Goal: Task Accomplishment & Management: Complete application form

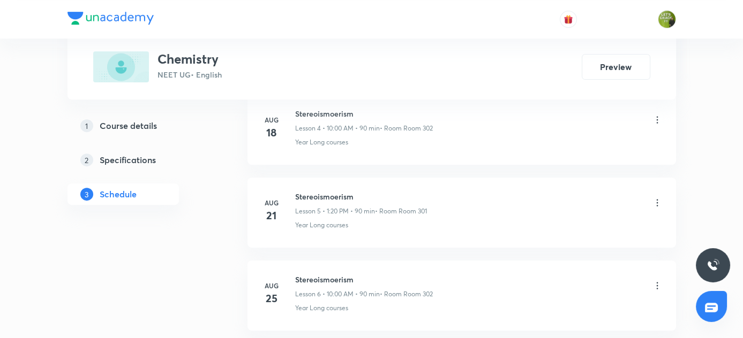
scroll to position [1097, 0]
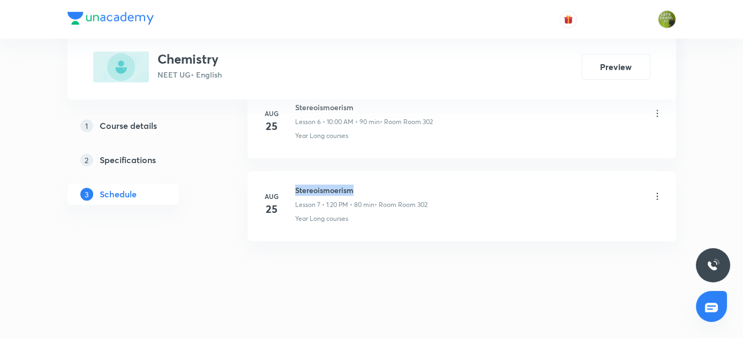
drag, startPoint x: 295, startPoint y: 184, endPoint x: 384, endPoint y: 185, distance: 89.5
click at [384, 185] on h6 "Stereoismoerism" at bounding box center [361, 190] width 132 height 11
copy h6 "Stereoismoerism"
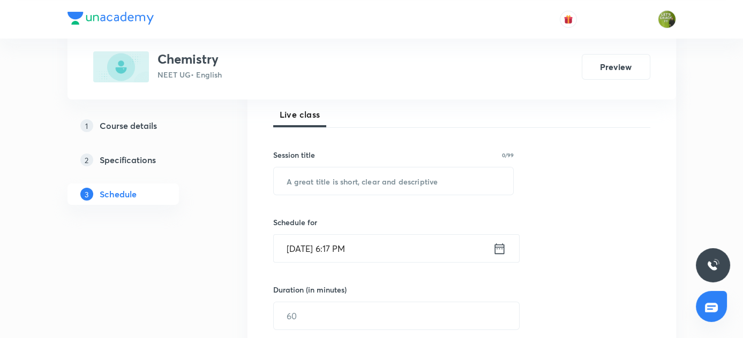
scroll to position [75, 0]
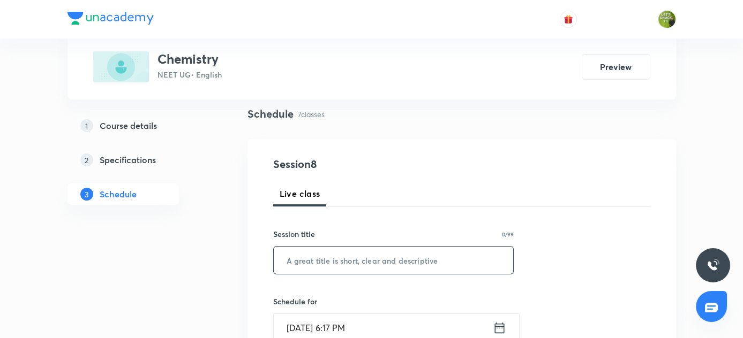
click at [348, 266] on input "text" at bounding box center [394, 260] width 240 height 27
paste input "Stereoismoerism"
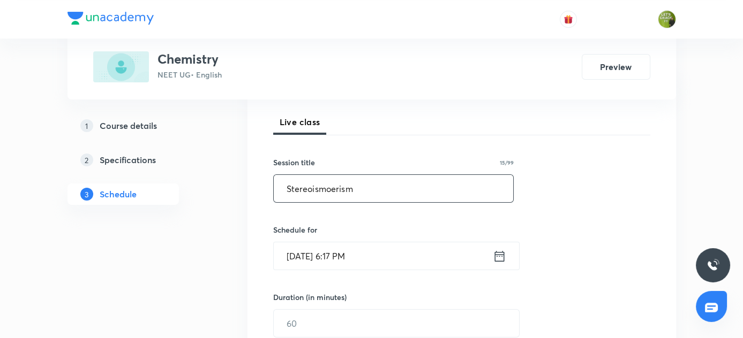
scroll to position [221, 0]
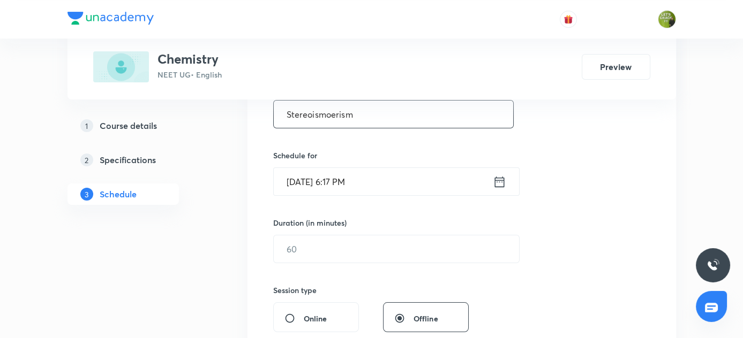
type input "Stereoismoerism"
click at [501, 184] on icon at bounding box center [499, 182] width 13 height 15
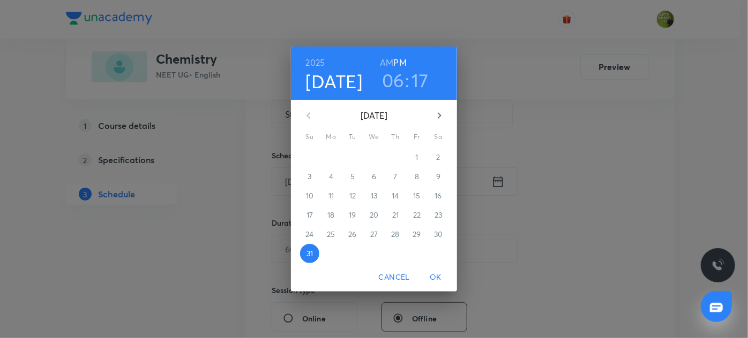
click at [440, 119] on icon "button" at bounding box center [439, 115] width 13 height 13
click at [332, 160] on p "1" at bounding box center [330, 157] width 3 height 11
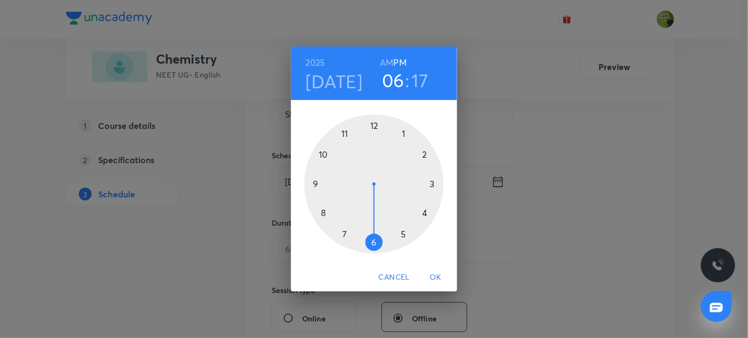
click at [322, 156] on div at bounding box center [373, 184] width 139 height 139
drag, startPoint x: 386, startPoint y: 58, endPoint x: 385, endPoint y: 65, distance: 7.6
click at [385, 58] on h6 "AM" at bounding box center [386, 62] width 13 height 15
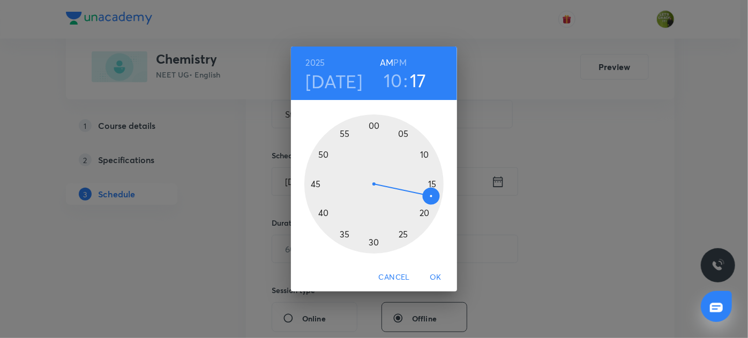
click at [374, 125] on div at bounding box center [373, 184] width 139 height 139
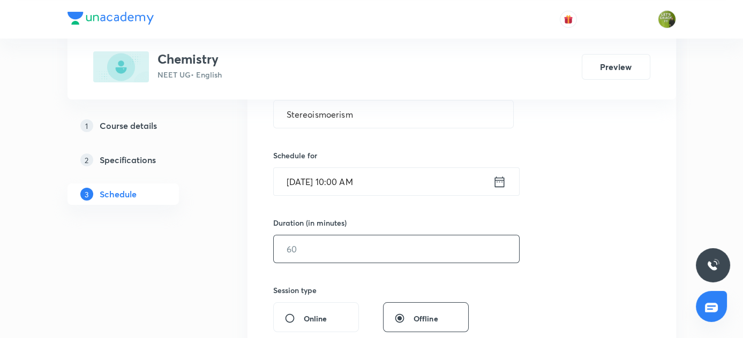
click at [387, 247] on input "text" at bounding box center [396, 249] width 245 height 27
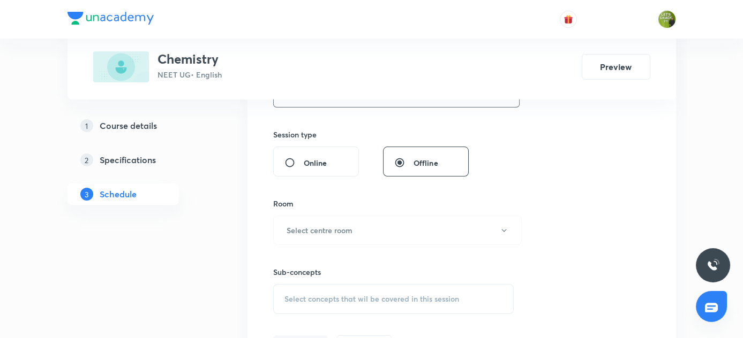
scroll to position [416, 0]
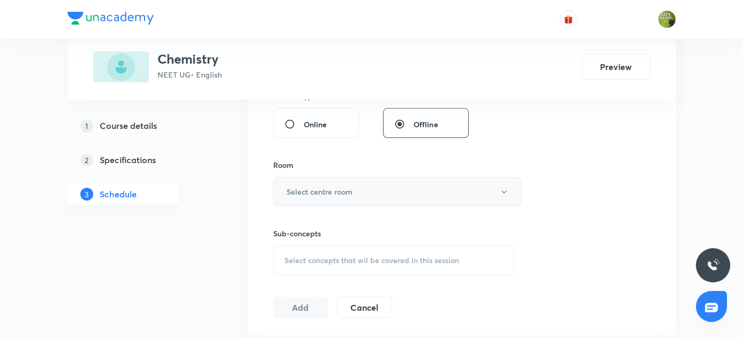
type input "90"
drag, startPoint x: 507, startPoint y: 191, endPoint x: 501, endPoint y: 192, distance: 5.5
click at [501, 192] on icon "button" at bounding box center [504, 192] width 9 height 9
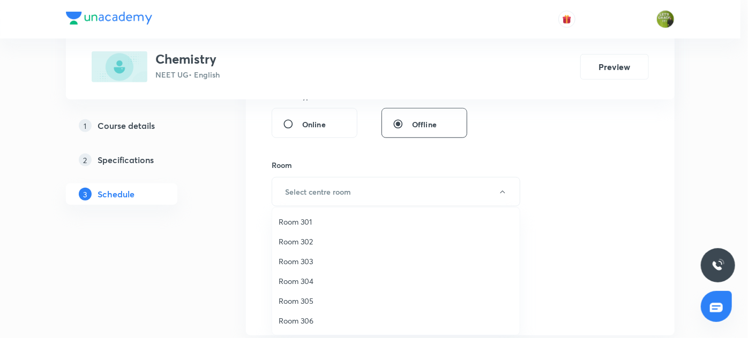
click at [299, 221] on span "Room 301" at bounding box center [396, 221] width 235 height 11
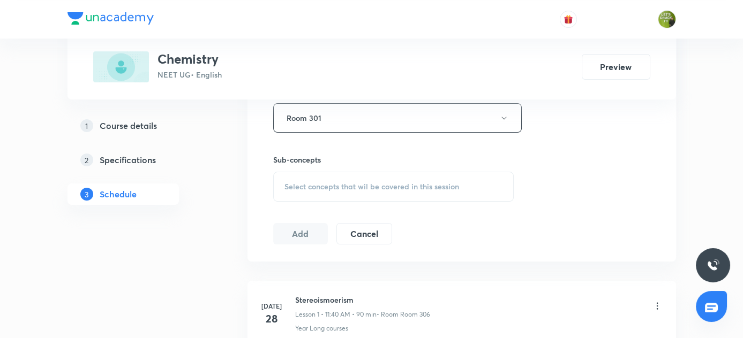
scroll to position [513, 0]
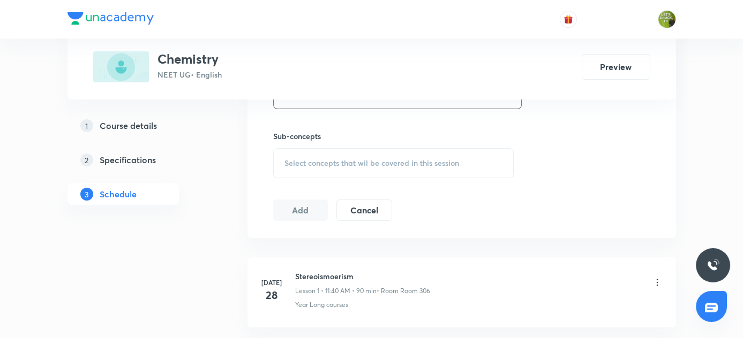
click at [341, 160] on span "Select concepts that wil be covered in this session" at bounding box center [371, 163] width 175 height 9
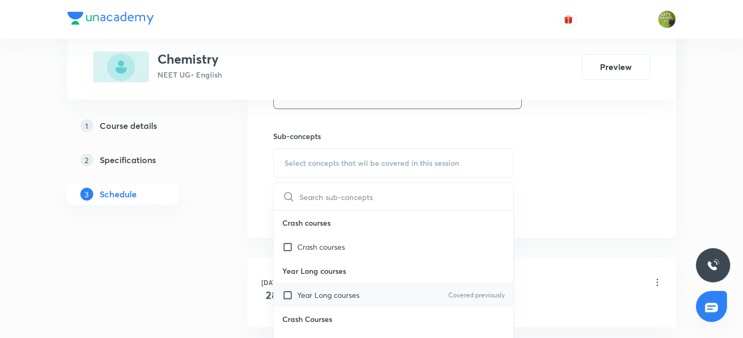
click at [288, 292] on input "checkbox" at bounding box center [289, 295] width 15 height 11
checkbox input "true"
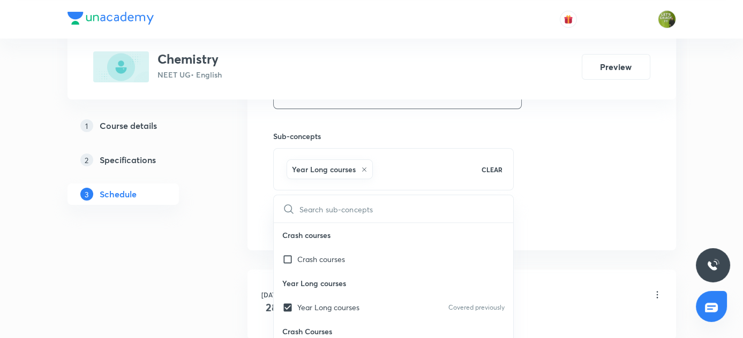
drag, startPoint x: 214, startPoint y: 274, endPoint x: 289, endPoint y: 228, distance: 88.3
click at [215, 273] on div "Plus Courses Chemistry NEET UG • English Preview 1 Course details 2 Specificati…" at bounding box center [371, 233] width 608 height 1373
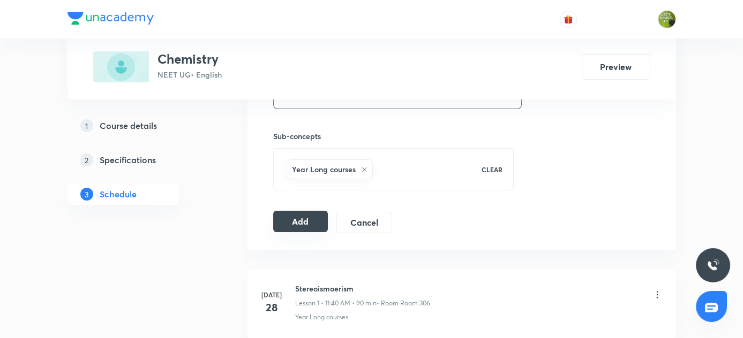
click at [291, 227] on button "Add" at bounding box center [300, 221] width 55 height 21
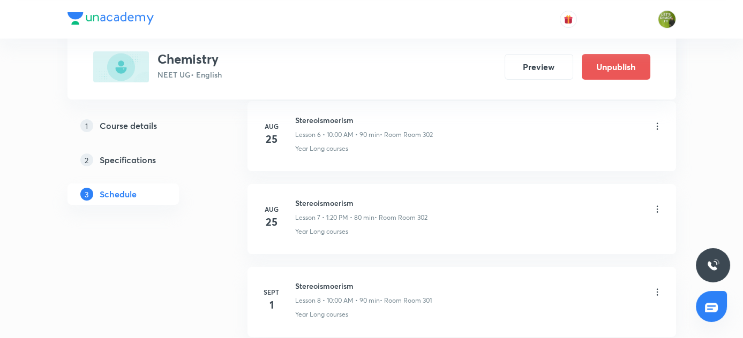
scroll to position [690, 0]
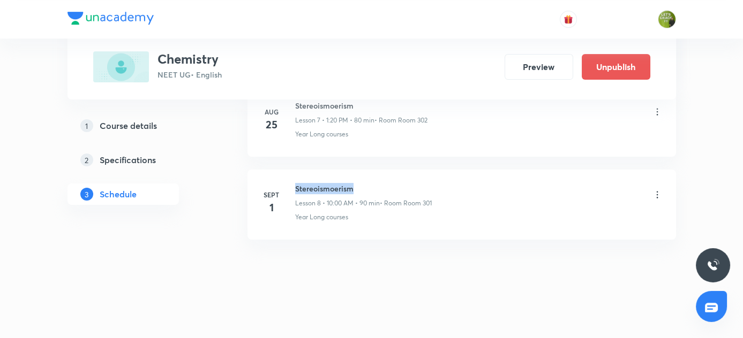
drag, startPoint x: 296, startPoint y: 186, endPoint x: 373, endPoint y: 186, distance: 77.1
click at [373, 186] on h6 "Stereoismoerism" at bounding box center [363, 188] width 137 height 11
copy h6 "Stereoismoerism"
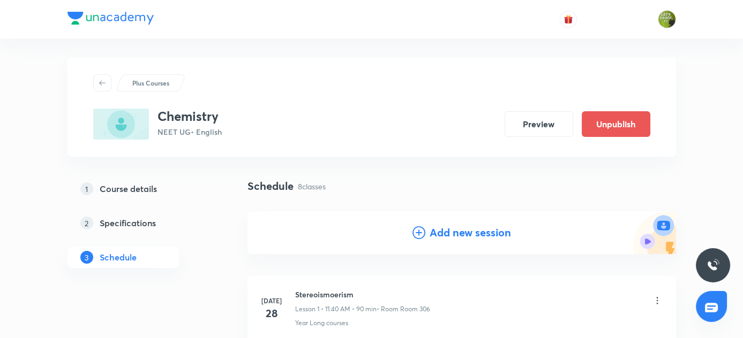
scroll to position [0, 0]
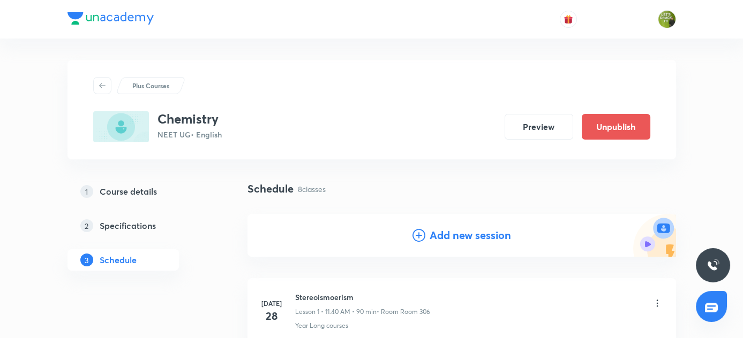
click at [416, 235] on icon at bounding box center [418, 235] width 13 height 13
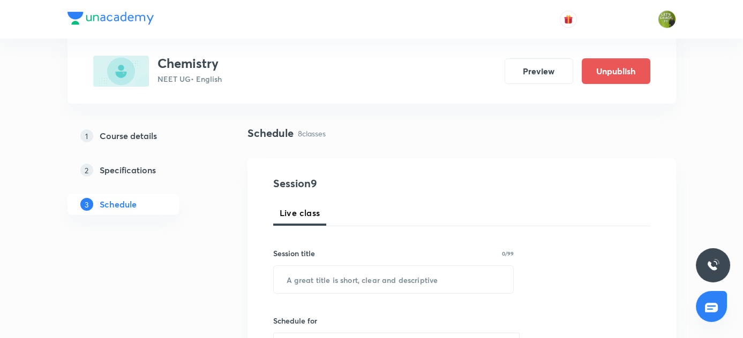
scroll to position [97, 0]
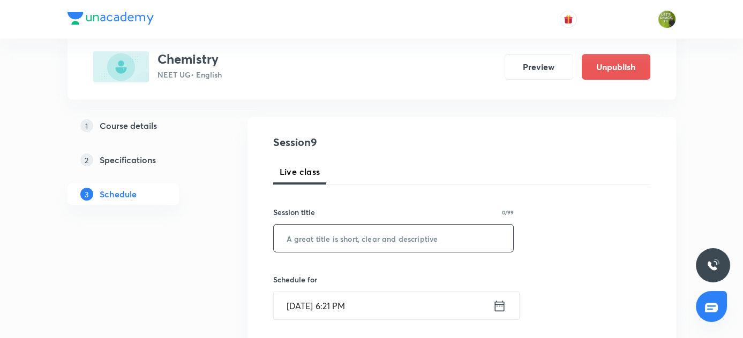
click at [318, 238] on input "text" at bounding box center [394, 238] width 240 height 27
paste input "Stereoismoerism"
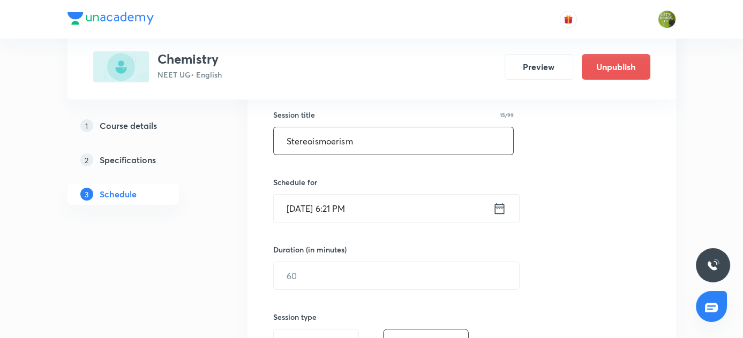
type input "Stereoismoerism"
click at [498, 207] on icon at bounding box center [499, 208] width 13 height 15
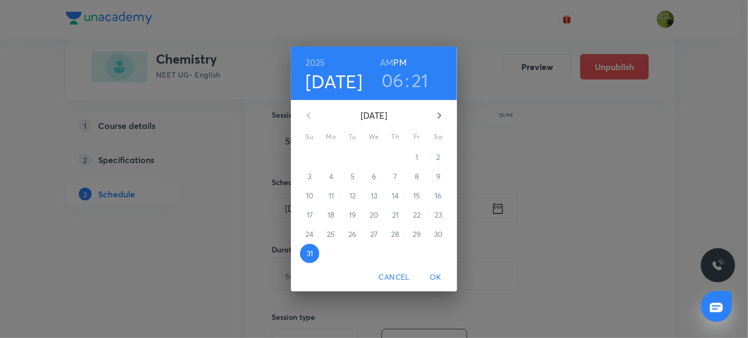
drag, startPoint x: 439, startPoint y: 116, endPoint x: 422, endPoint y: 130, distance: 22.4
click at [435, 119] on icon "button" at bounding box center [439, 115] width 13 height 13
click at [333, 155] on span "1" at bounding box center [330, 157] width 19 height 11
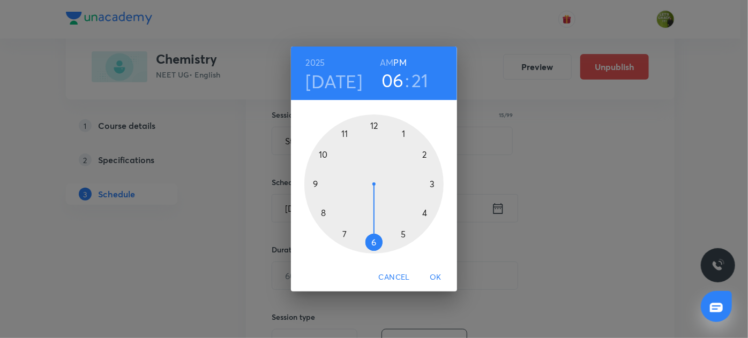
click at [404, 136] on div at bounding box center [373, 184] width 139 height 139
click at [425, 213] on div at bounding box center [373, 184] width 139 height 139
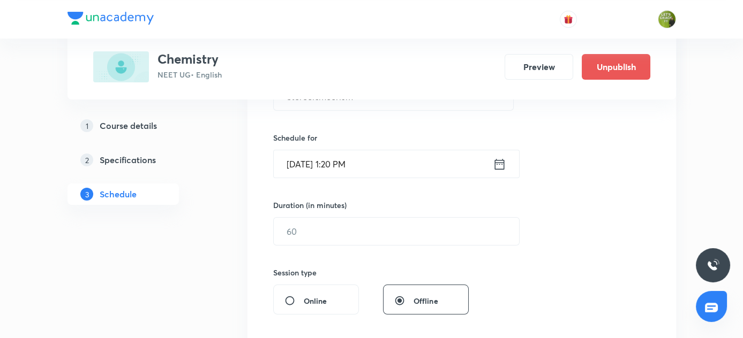
scroll to position [292, 0]
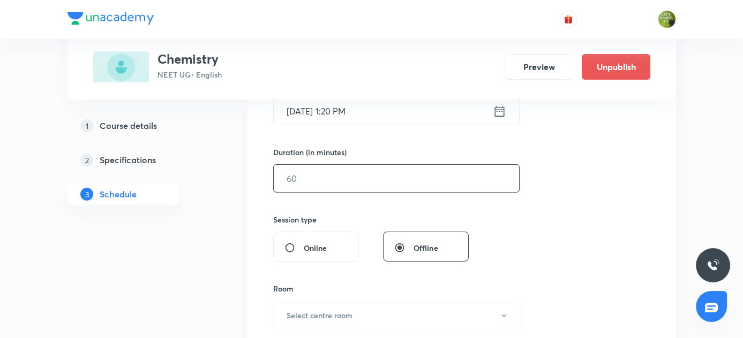
click at [387, 174] on input "text" at bounding box center [396, 178] width 245 height 27
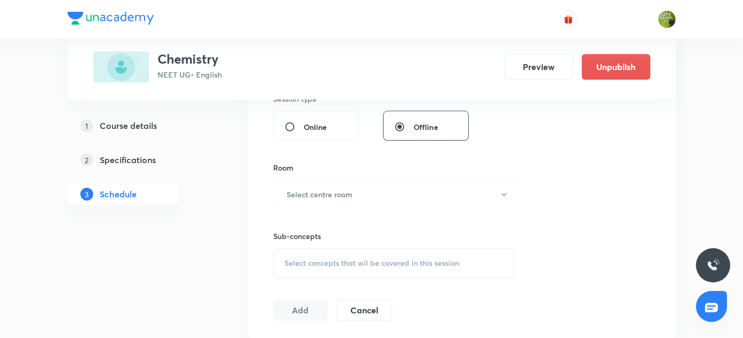
scroll to position [438, 0]
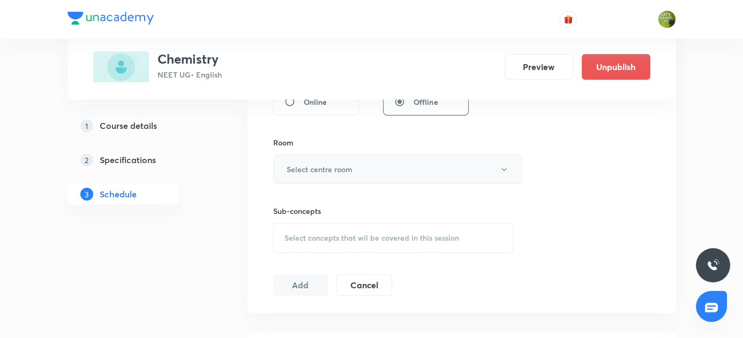
type input "90"
click at [505, 169] on icon "button" at bounding box center [504, 169] width 9 height 9
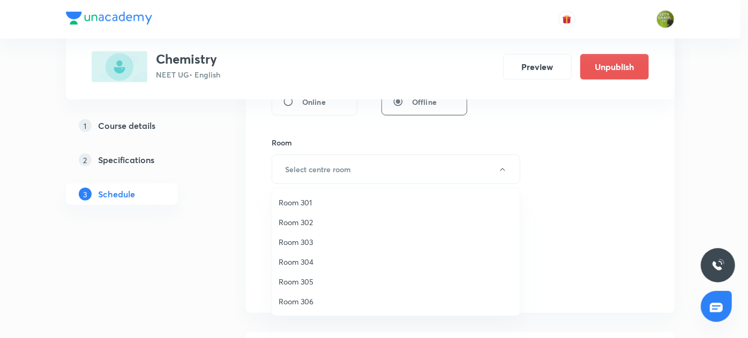
click at [306, 224] on span "Room 302" at bounding box center [396, 222] width 235 height 11
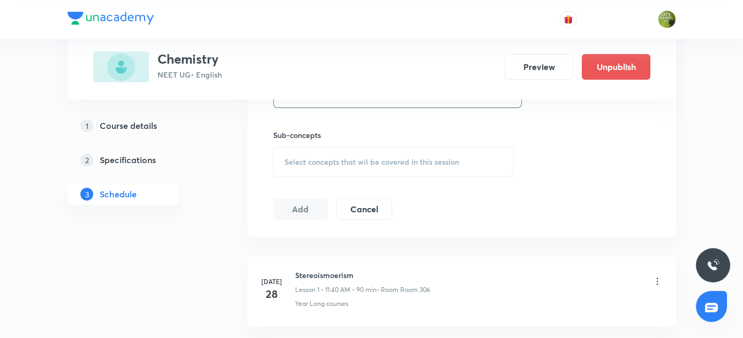
scroll to position [536, 0]
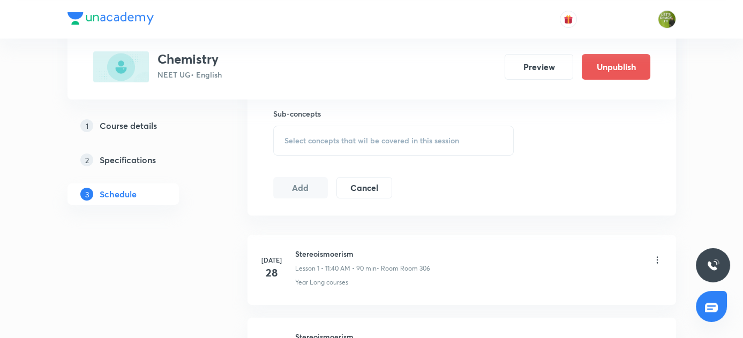
click at [341, 141] on span "Select concepts that wil be covered in this session" at bounding box center [371, 141] width 175 height 9
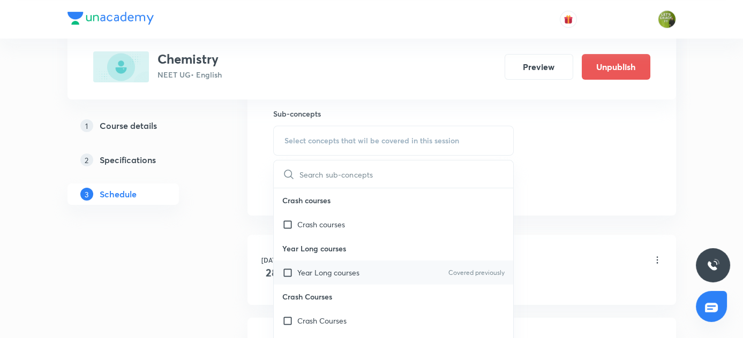
click at [284, 272] on input "checkbox" at bounding box center [289, 272] width 15 height 11
checkbox input "true"
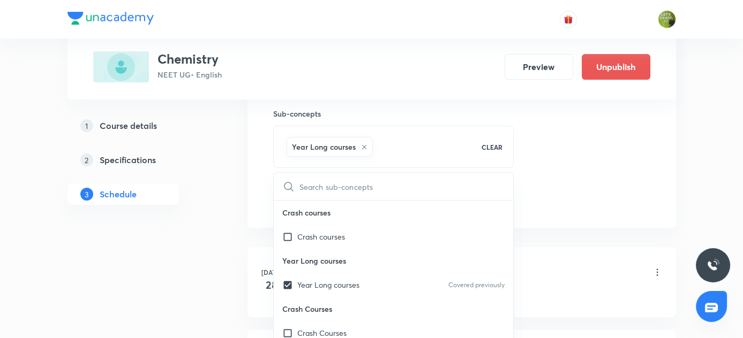
drag, startPoint x: 178, startPoint y: 251, endPoint x: 264, endPoint y: 204, distance: 97.3
click at [180, 249] on div "1 Course details 2 Specifications 3 Schedule" at bounding box center [140, 312] width 146 height 1335
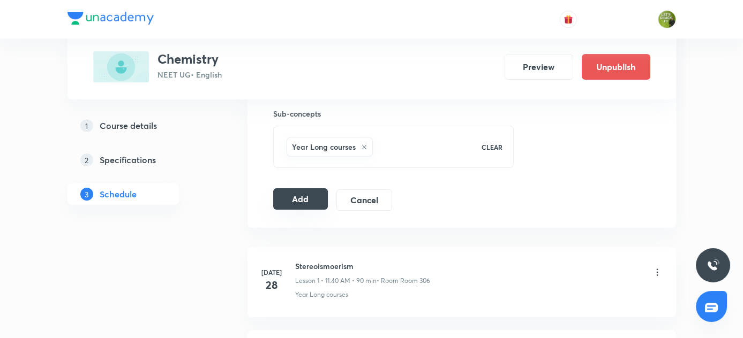
click at [305, 195] on button "Add" at bounding box center [300, 199] width 55 height 21
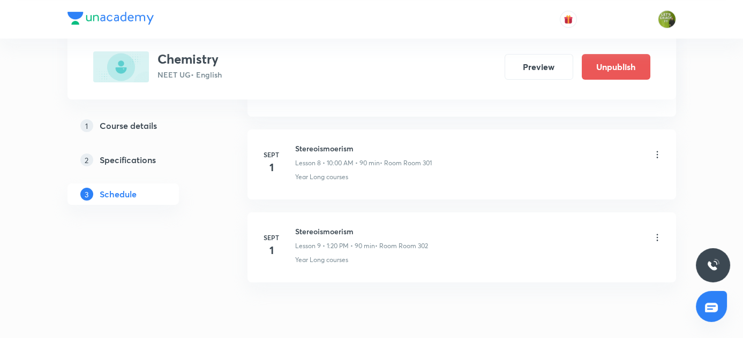
scroll to position [772, 0]
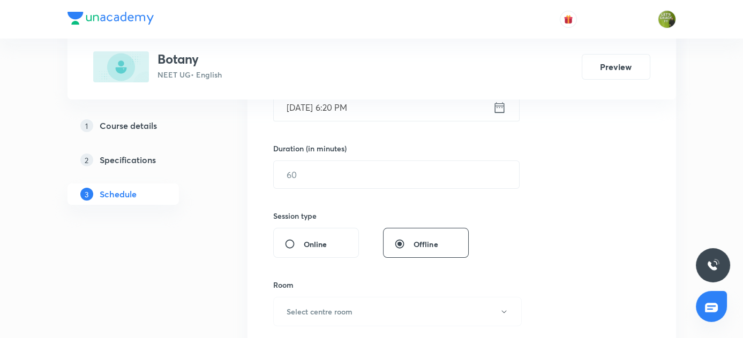
scroll to position [601, 0]
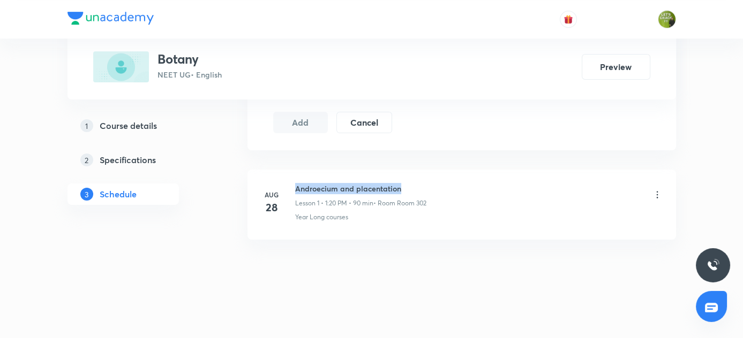
drag, startPoint x: 295, startPoint y: 185, endPoint x: 417, endPoint y: 185, distance: 122.1
click at [417, 185] on h6 "Androecium and placentation" at bounding box center [360, 188] width 131 height 11
copy h6 "Androecium and placentation"
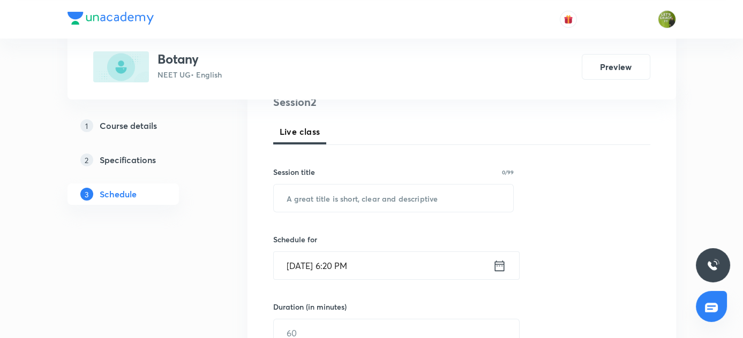
scroll to position [114, 0]
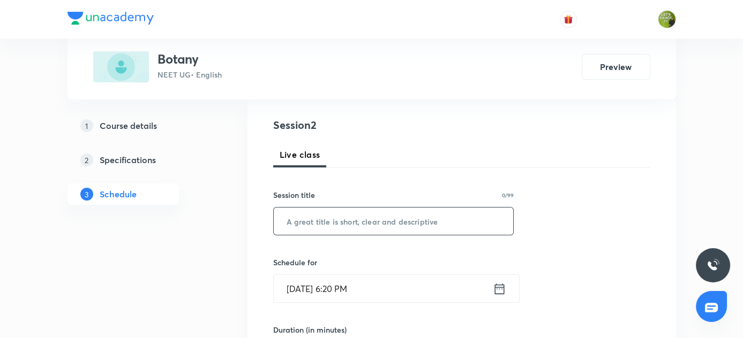
click at [330, 218] on input "text" at bounding box center [394, 221] width 240 height 27
paste input "Androecium and placentation"
type input "Androecium and placentation"
click at [496, 282] on icon at bounding box center [499, 289] width 13 height 15
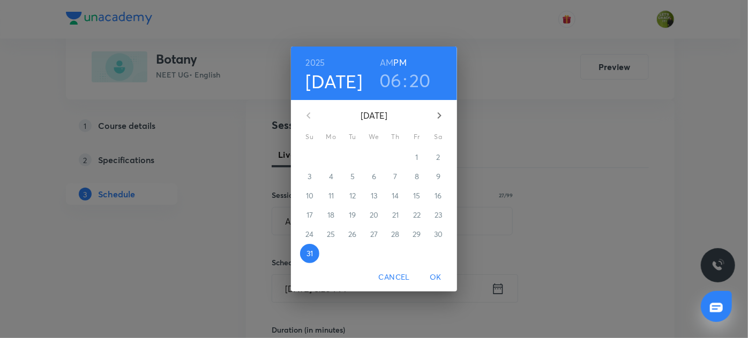
click at [435, 118] on icon "button" at bounding box center [439, 115] width 13 height 13
click at [333, 158] on span "1" at bounding box center [330, 157] width 19 height 11
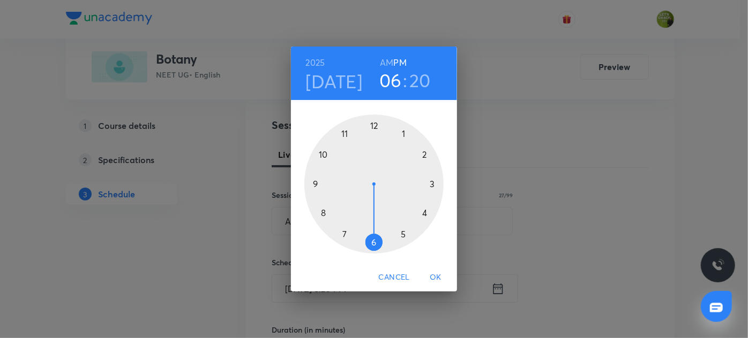
click at [343, 134] on div at bounding box center [373, 184] width 139 height 139
click at [323, 212] on div at bounding box center [373, 184] width 139 height 139
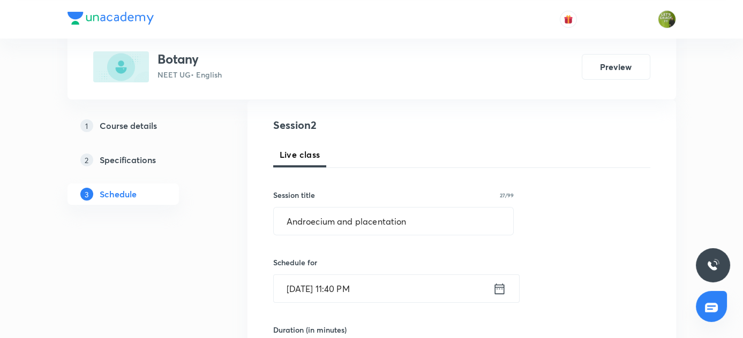
click at [497, 290] on icon at bounding box center [499, 289] width 13 height 15
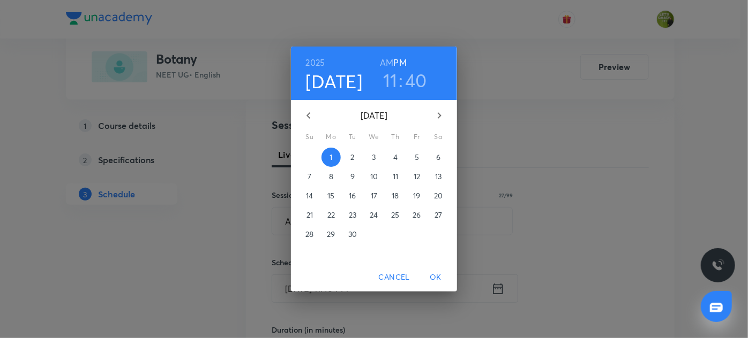
click at [388, 60] on h6 "AM" at bounding box center [386, 62] width 13 height 15
click at [435, 280] on span "OK" at bounding box center [436, 277] width 26 height 13
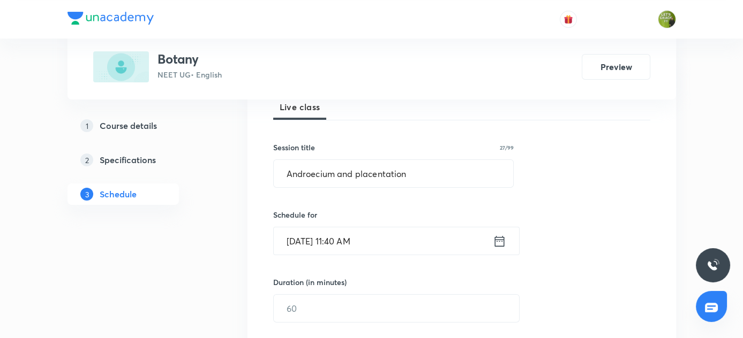
scroll to position [260, 0]
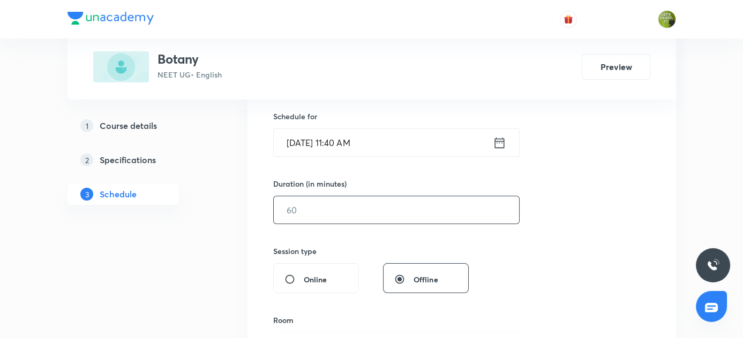
click at [317, 212] on input "text" at bounding box center [396, 210] width 245 height 27
type input "0"
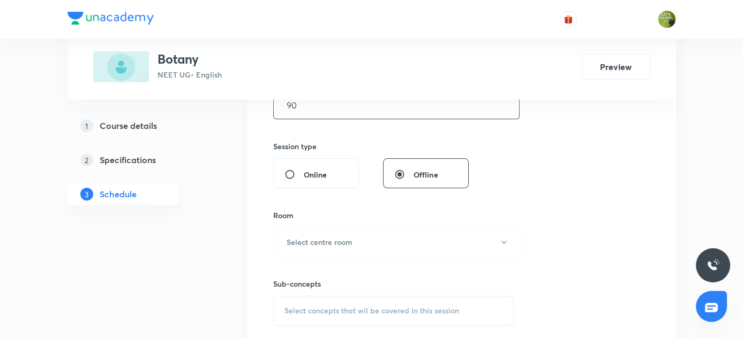
scroll to position [407, 0]
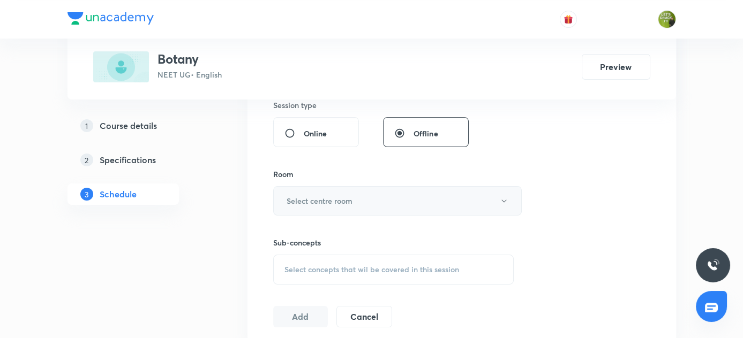
type input "90"
click at [505, 198] on icon "button" at bounding box center [504, 201] width 9 height 9
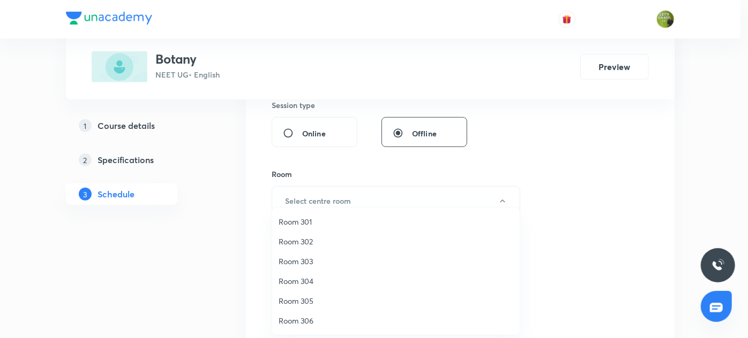
click at [297, 222] on span "Room 301" at bounding box center [396, 221] width 235 height 11
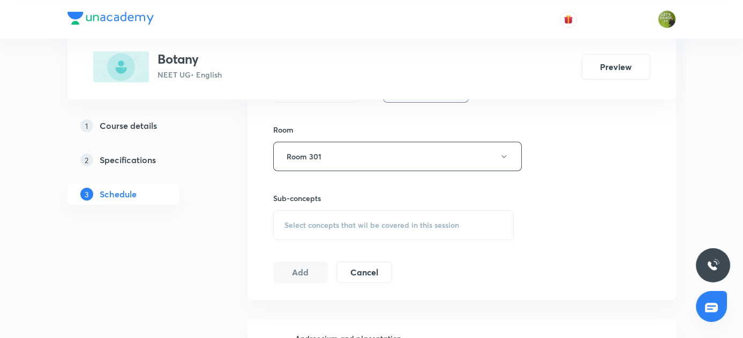
scroll to position [504, 0]
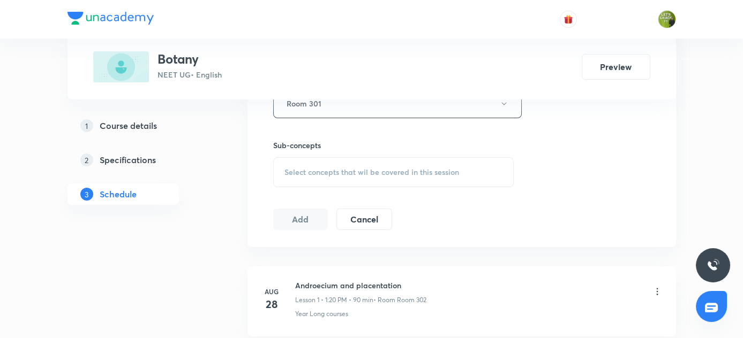
click at [371, 174] on span "Select concepts that wil be covered in this session" at bounding box center [371, 172] width 175 height 9
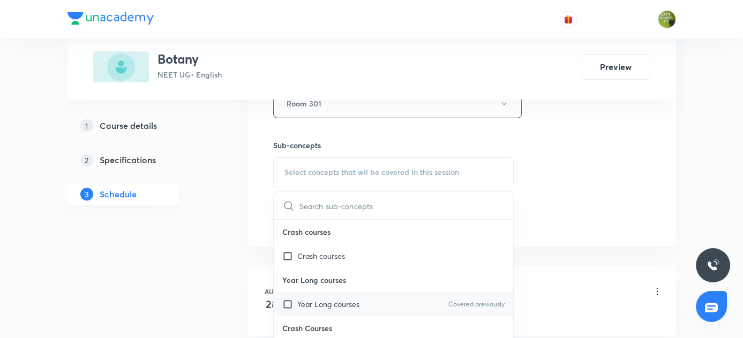
click at [288, 302] on input "checkbox" at bounding box center [289, 304] width 15 height 11
checkbox input "true"
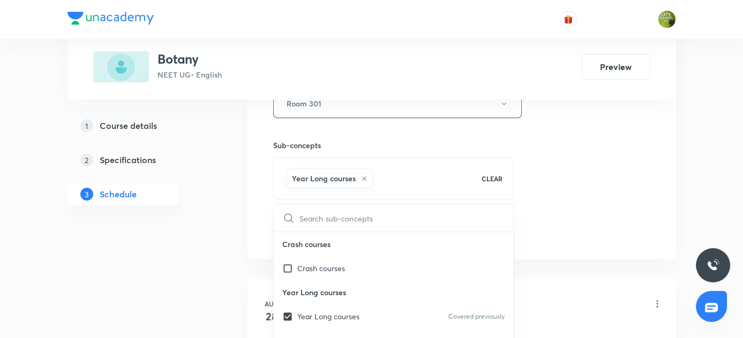
drag, startPoint x: 639, startPoint y: 239, endPoint x: 198, endPoint y: 208, distance: 442.4
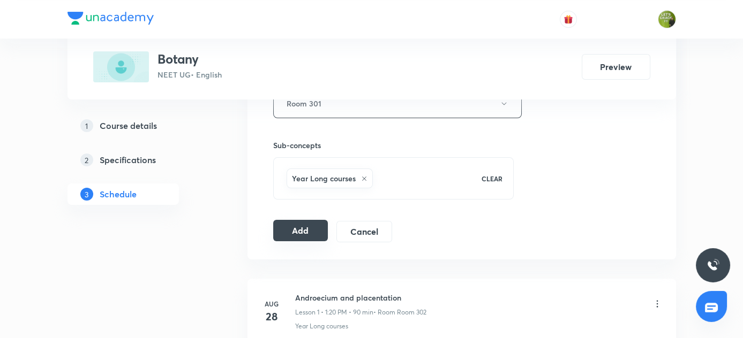
click at [302, 224] on button "Add" at bounding box center [300, 230] width 55 height 21
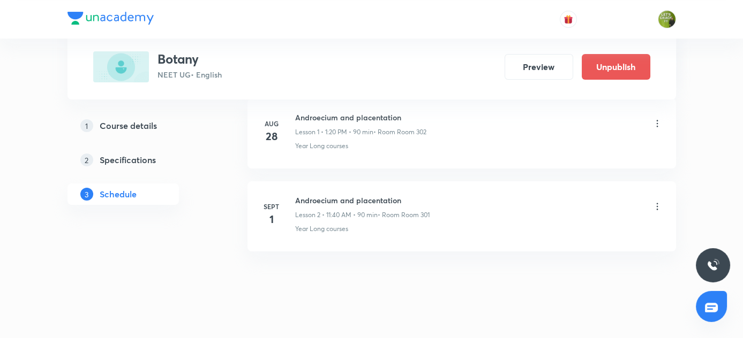
scroll to position [193, 0]
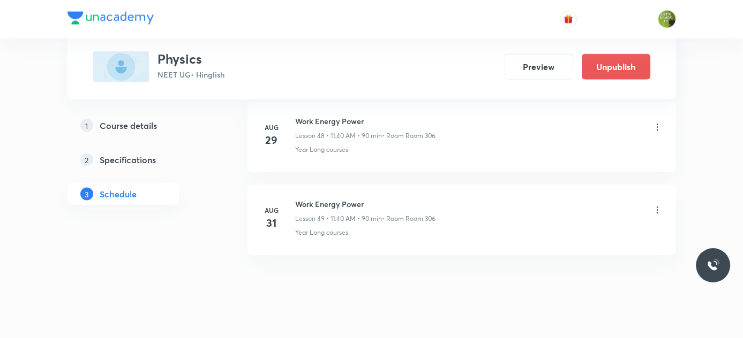
scroll to position [4572, 0]
drag, startPoint x: 294, startPoint y: 185, endPoint x: 371, endPoint y: 184, distance: 77.1
click at [371, 197] on h6 "Work Energy Power" at bounding box center [365, 202] width 140 height 11
copy h6 "Work Energy Power"
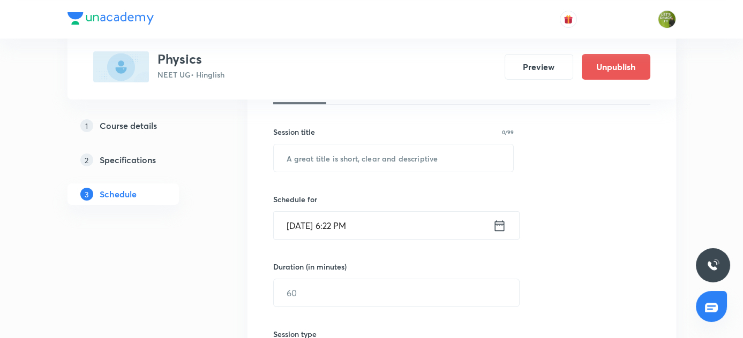
scroll to position [141, 0]
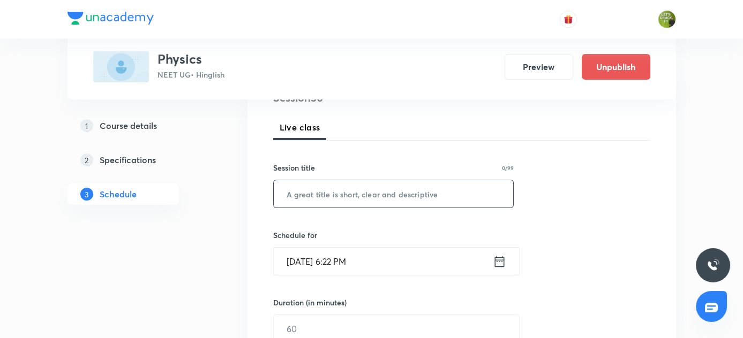
click at [329, 192] on input "text" at bounding box center [394, 193] width 240 height 27
paste input "Work Energy Power"
type input "Work Energy Power"
click at [506, 261] on icon at bounding box center [499, 261] width 13 height 15
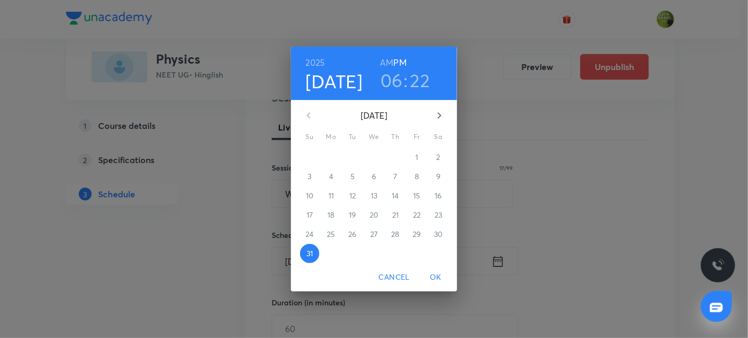
click at [440, 117] on icon "button" at bounding box center [440, 115] width 4 height 6
click at [332, 157] on p "1" at bounding box center [330, 157] width 3 height 11
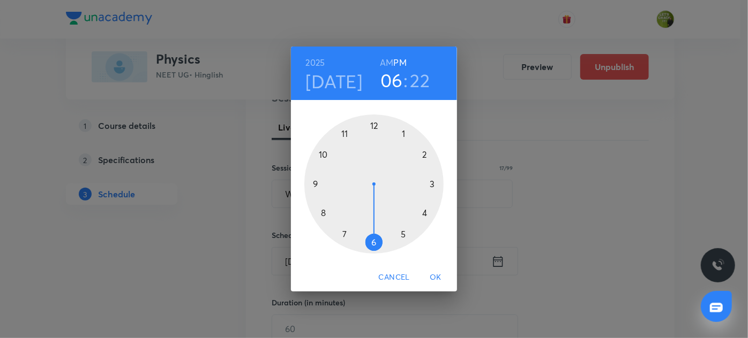
click at [322, 157] on div at bounding box center [373, 184] width 139 height 139
click at [388, 59] on h6 "AM" at bounding box center [386, 62] width 13 height 15
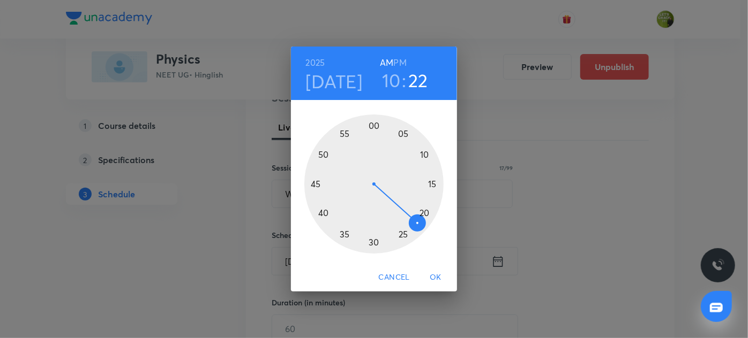
click at [373, 127] on div at bounding box center [373, 184] width 139 height 139
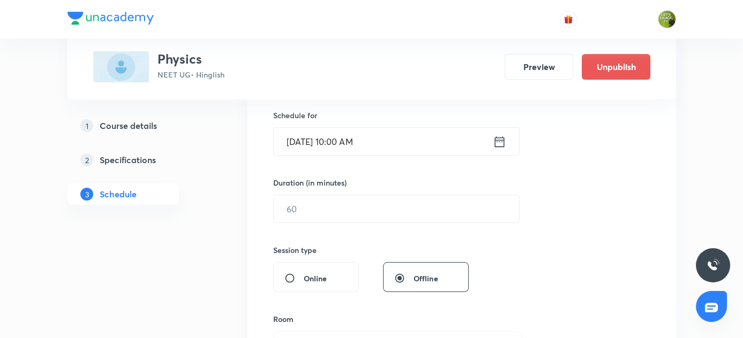
scroll to position [287, 0]
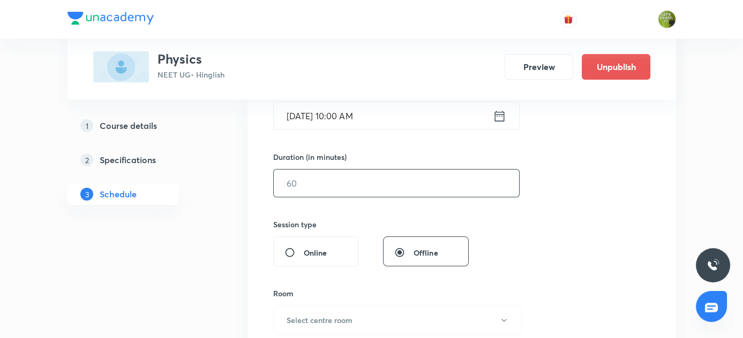
click at [360, 186] on input "text" at bounding box center [396, 183] width 245 height 27
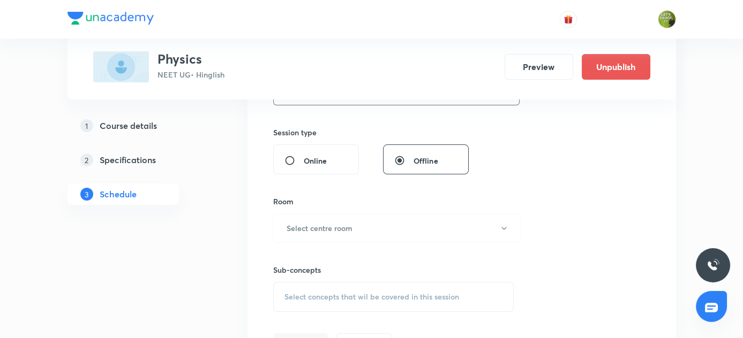
scroll to position [385, 0]
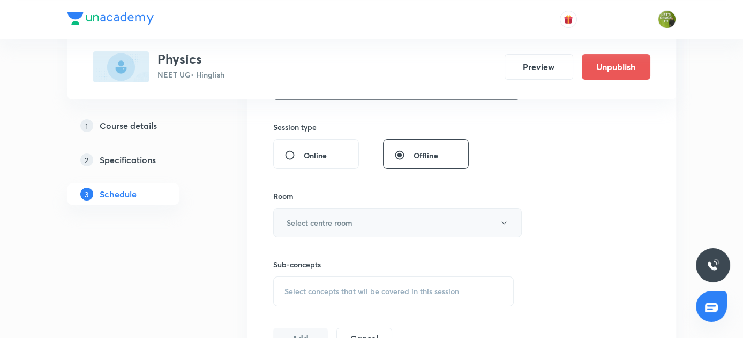
type input "90"
click at [503, 221] on icon "button" at bounding box center [504, 223] width 9 height 9
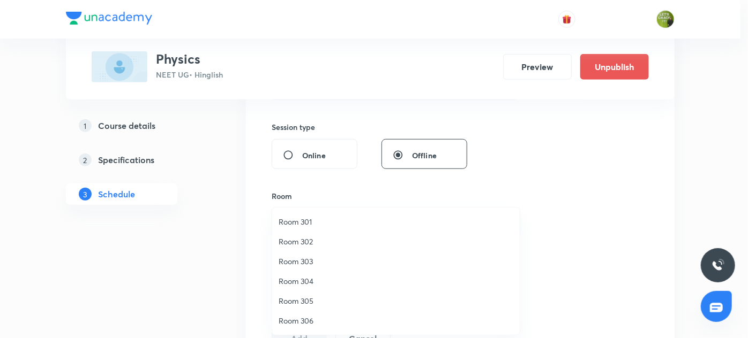
click at [308, 320] on span "Room 306" at bounding box center [396, 320] width 235 height 11
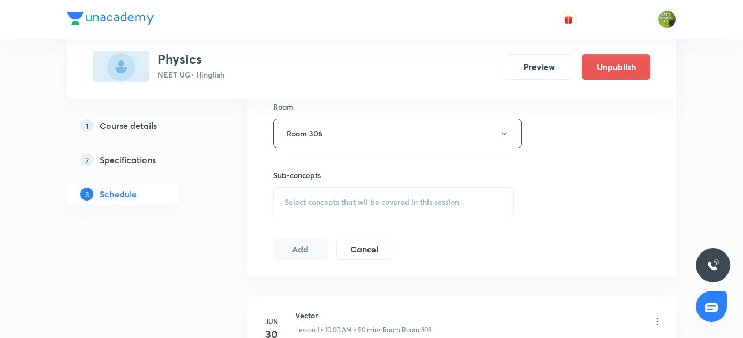
scroll to position [531, 0]
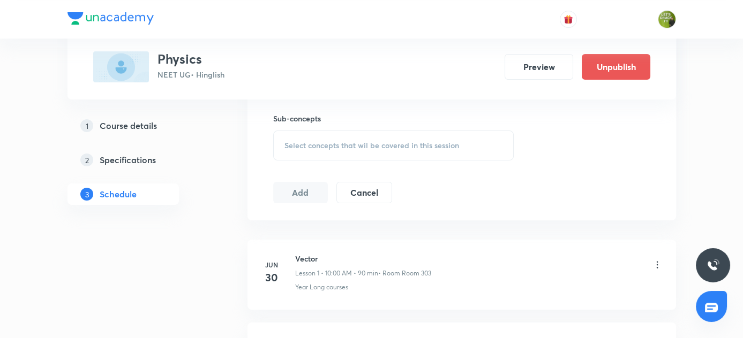
click at [338, 141] on span "Select concepts that wil be covered in this session" at bounding box center [371, 145] width 175 height 9
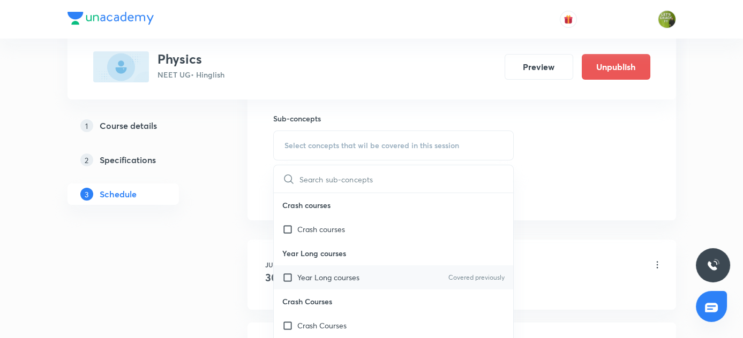
click at [285, 274] on input "checkbox" at bounding box center [289, 277] width 15 height 11
checkbox input "true"
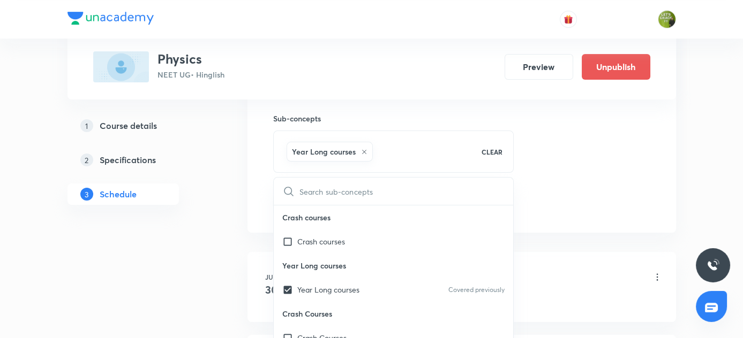
drag, startPoint x: 175, startPoint y: 250, endPoint x: 213, endPoint y: 220, distance: 48.4
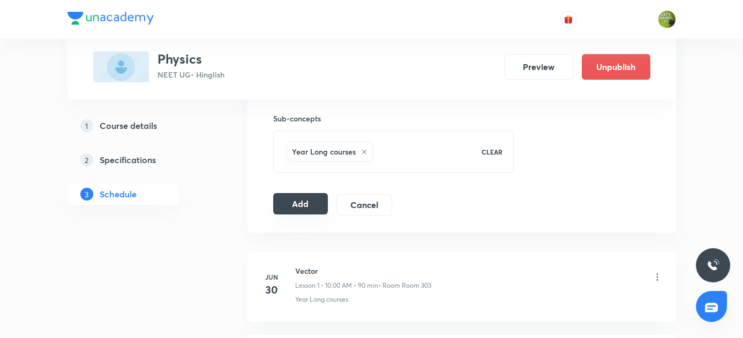
click at [296, 205] on button "Add" at bounding box center [300, 203] width 55 height 21
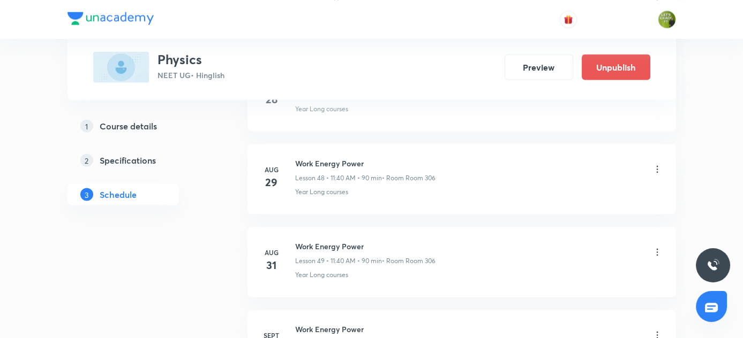
scroll to position [4164, 0]
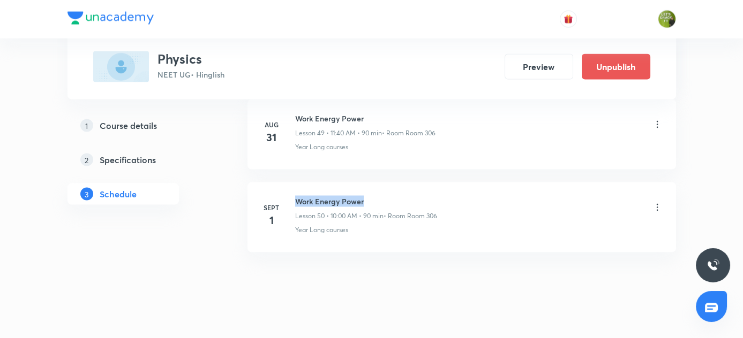
drag, startPoint x: 293, startPoint y: 185, endPoint x: 389, endPoint y: 185, distance: 95.3
click at [389, 196] on div "Sept 1 Work Energy Power Lesson 50 • 10:00 AM • 90 min • Room Room 306 Year Lon…" at bounding box center [462, 215] width 402 height 39
copy h6 "Work Energy Power"
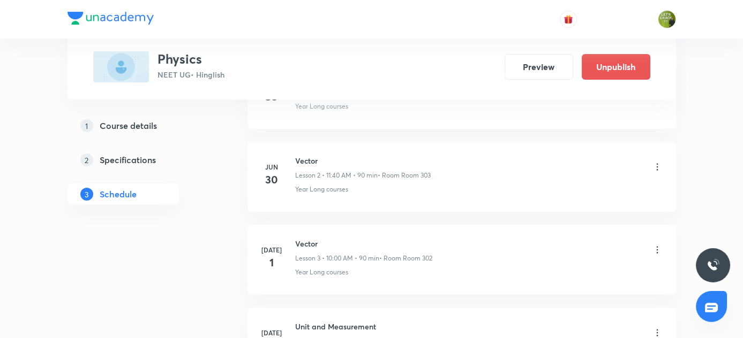
scroll to position [0, 0]
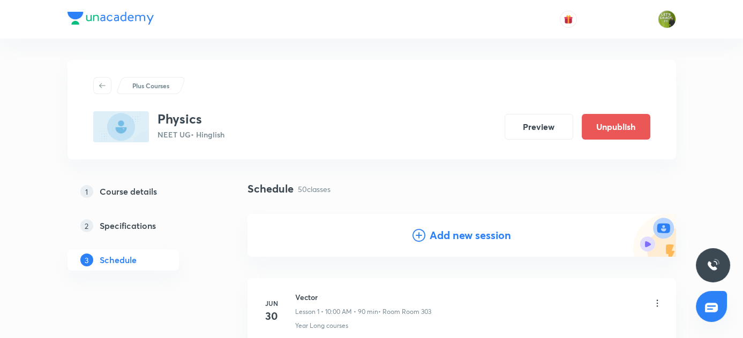
click at [418, 235] on icon at bounding box center [418, 235] width 13 height 13
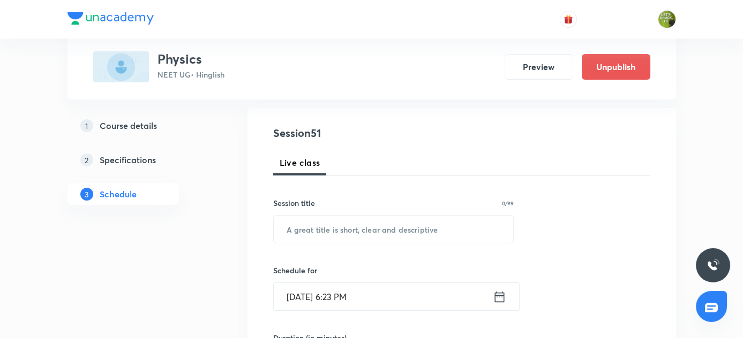
scroll to position [146, 0]
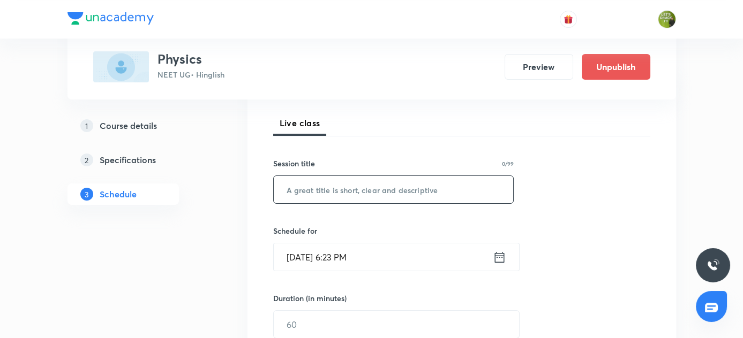
click at [311, 188] on input "text" at bounding box center [394, 189] width 240 height 27
paste input "Work Energy Power"
type input "Work Energy Power"
click at [497, 255] on icon at bounding box center [499, 257] width 13 height 15
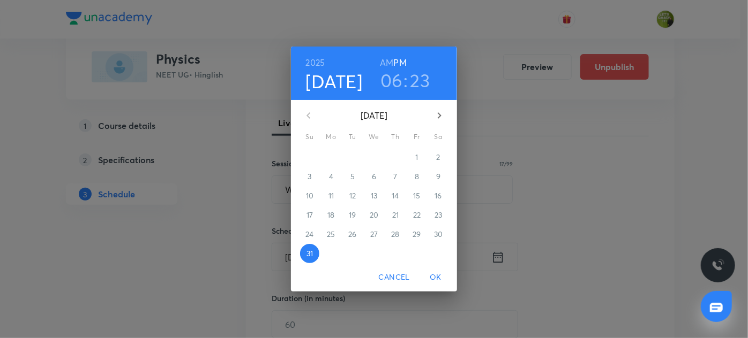
click at [439, 117] on icon "button" at bounding box center [440, 115] width 4 height 6
click at [333, 155] on span "1" at bounding box center [330, 157] width 19 height 11
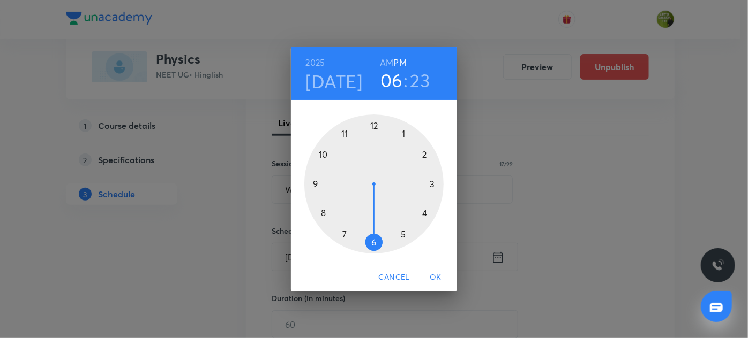
click at [345, 133] on div at bounding box center [373, 184] width 139 height 139
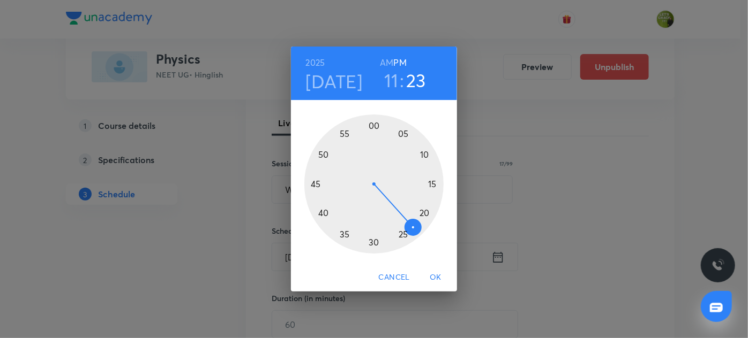
click at [323, 213] on div at bounding box center [373, 184] width 139 height 139
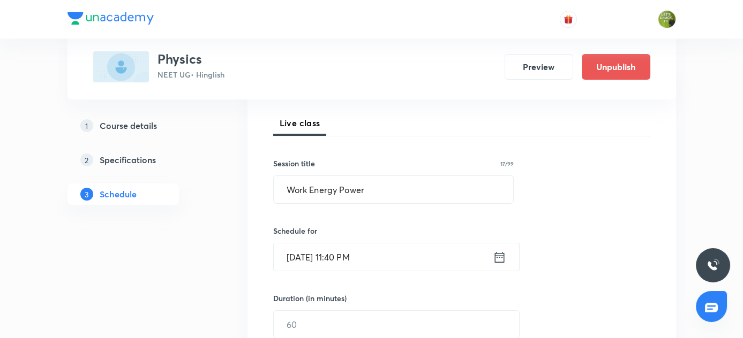
click at [495, 255] on icon at bounding box center [499, 257] width 10 height 11
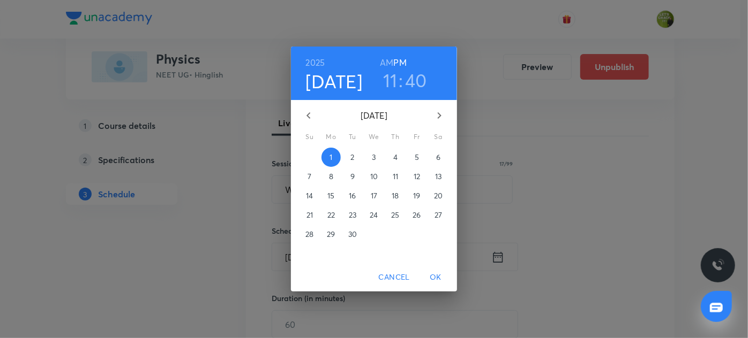
click at [382, 62] on h6 "AM" at bounding box center [386, 62] width 13 height 15
click at [435, 278] on span "OK" at bounding box center [436, 277] width 26 height 13
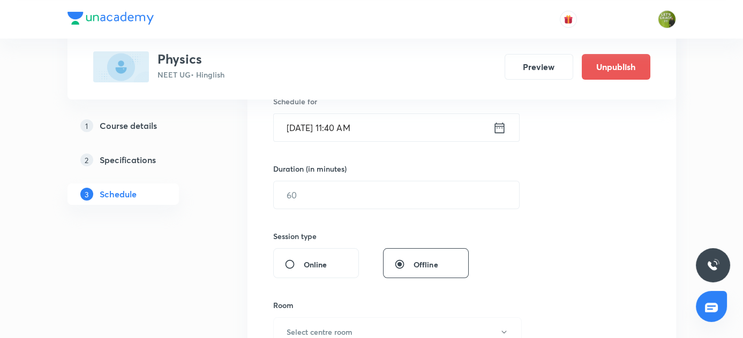
scroll to position [292, 0]
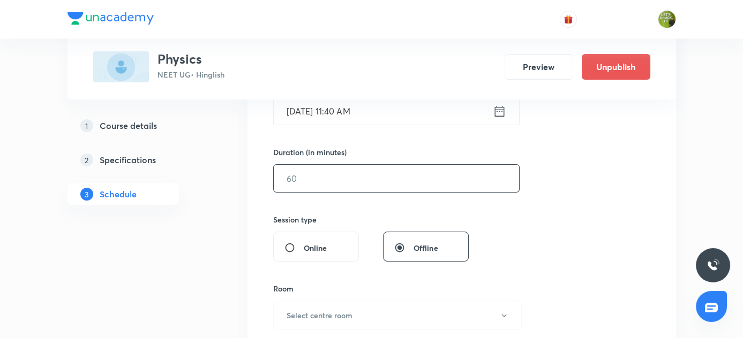
click at [335, 181] on input "text" at bounding box center [396, 178] width 245 height 27
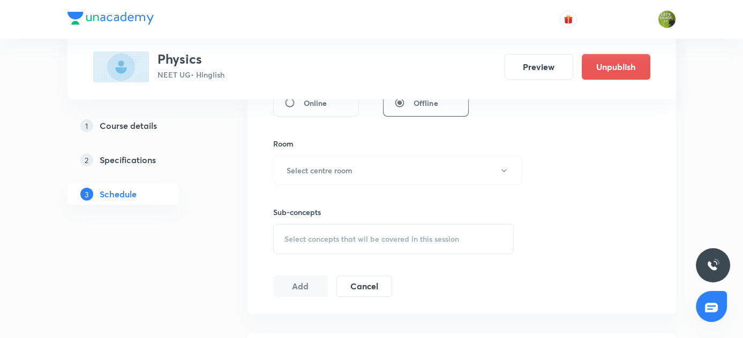
scroll to position [438, 0]
type input "90"
click at [501, 168] on icon "button" at bounding box center [504, 169] width 9 height 9
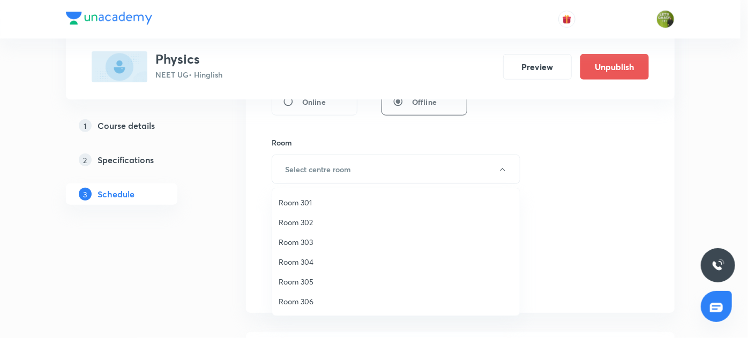
click at [310, 300] on span "Room 306" at bounding box center [396, 301] width 235 height 11
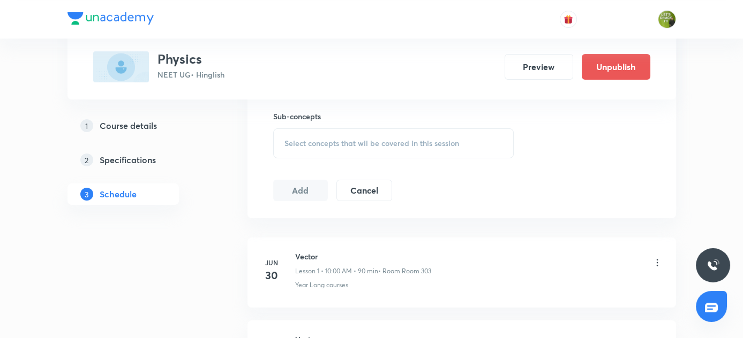
scroll to position [536, 0]
click at [351, 142] on span "Select concepts that wil be covered in this session" at bounding box center [371, 141] width 175 height 9
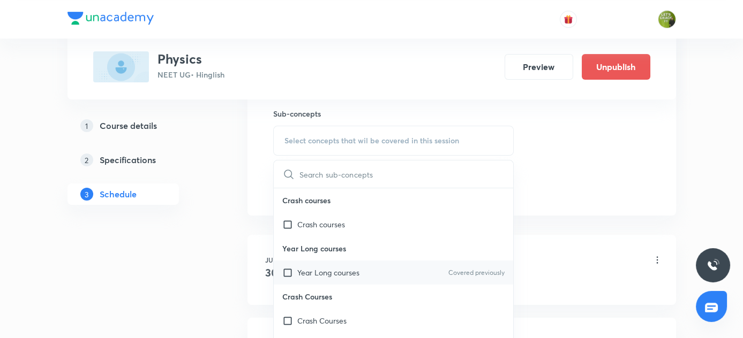
click at [287, 269] on input "checkbox" at bounding box center [289, 272] width 15 height 11
checkbox input "true"
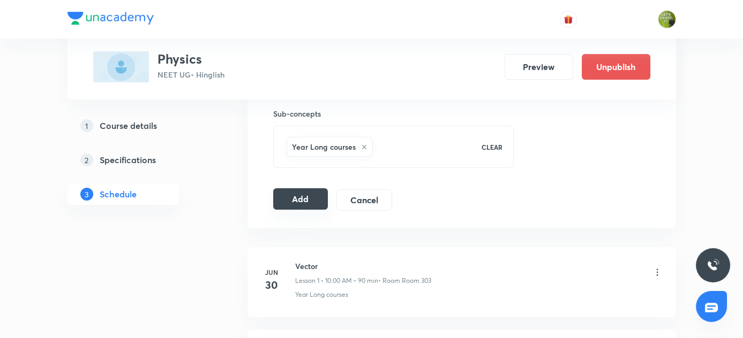
click at [295, 198] on button "Add" at bounding box center [300, 199] width 55 height 21
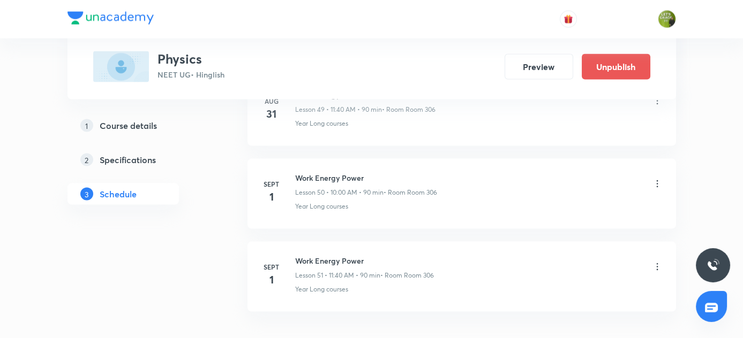
scroll to position [4247, 0]
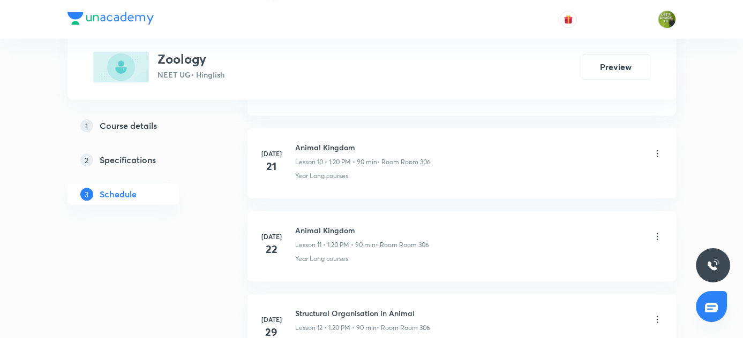
scroll to position [1759, 0]
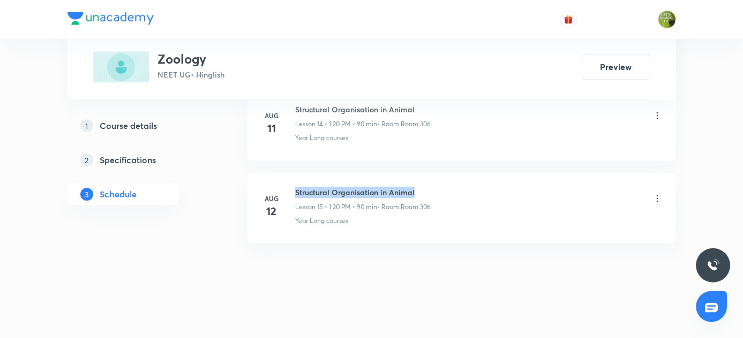
drag, startPoint x: 296, startPoint y: 185, endPoint x: 430, endPoint y: 184, distance: 134.4
click at [430, 187] on h6 "Structural Organisation in Animal" at bounding box center [363, 192] width 136 height 11
copy h6 "Structural Organisation in Animal"
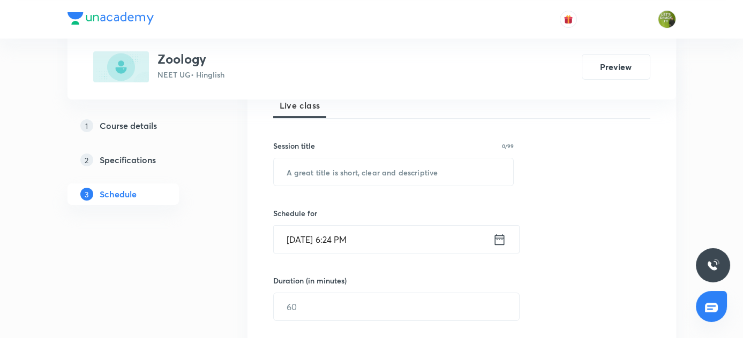
scroll to position [104, 0]
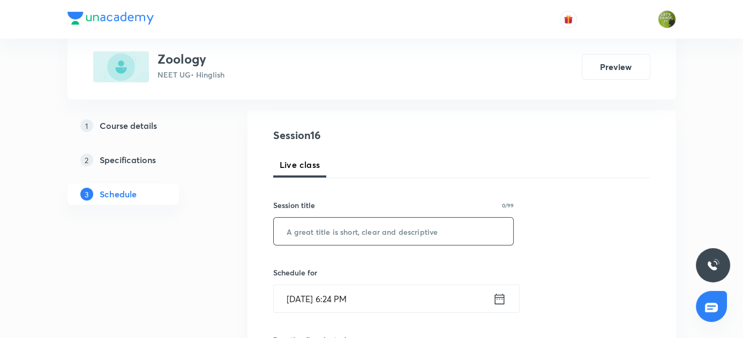
click at [338, 232] on input "text" at bounding box center [394, 231] width 240 height 27
paste input "Structural Organisation in Animal"
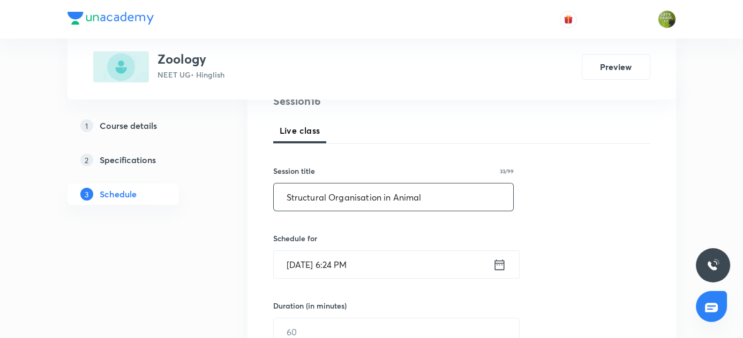
scroll to position [250, 0]
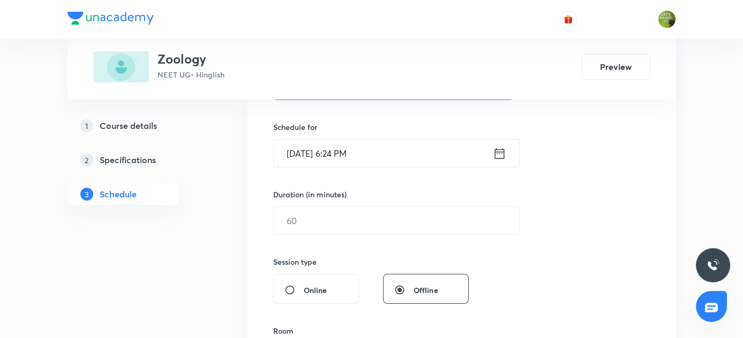
type input "Structural Organisation in Animal"
click at [494, 149] on icon at bounding box center [499, 153] width 10 height 11
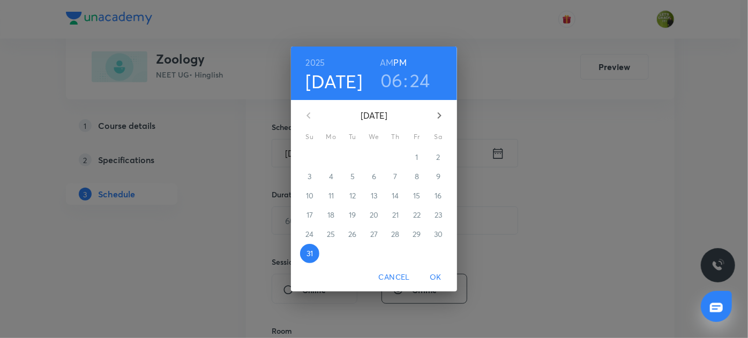
click at [440, 114] on icon "button" at bounding box center [439, 115] width 13 height 13
click at [330, 156] on p "1" at bounding box center [330, 157] width 3 height 11
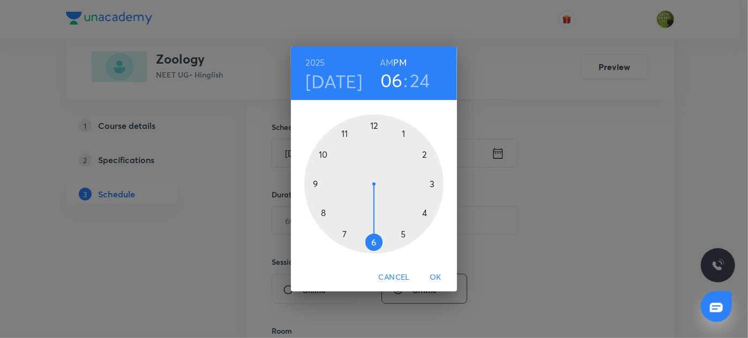
click at [401, 133] on div at bounding box center [373, 184] width 139 height 139
click at [423, 213] on div at bounding box center [373, 184] width 139 height 139
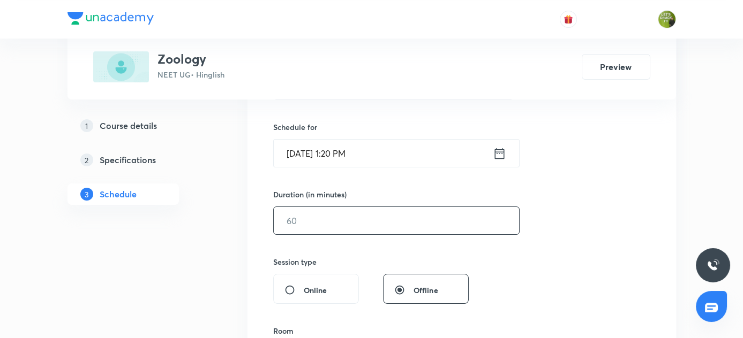
click at [411, 213] on input "text" at bounding box center [396, 220] width 245 height 27
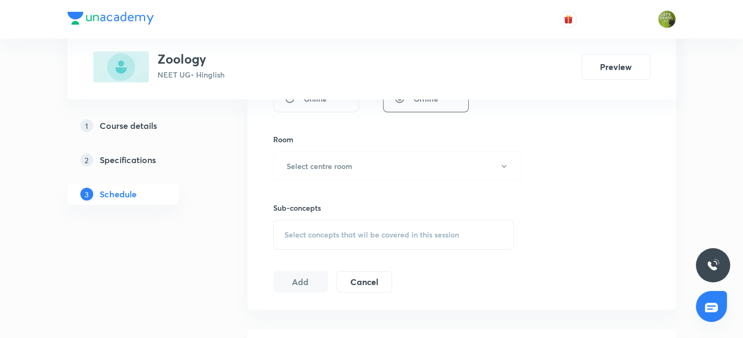
scroll to position [445, 0]
type input "90"
click at [504, 160] on icon "button" at bounding box center [504, 163] width 9 height 9
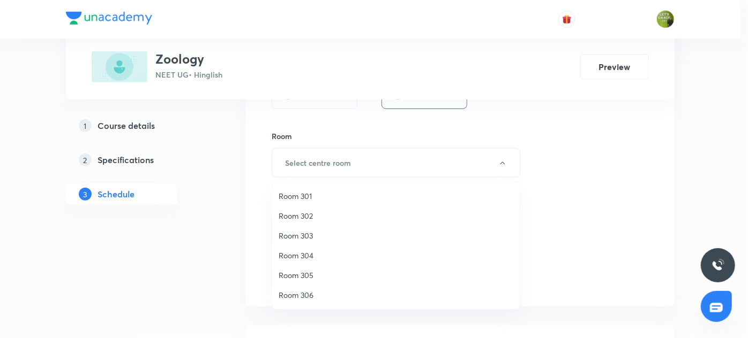
click at [305, 292] on span "Room 306" at bounding box center [396, 295] width 235 height 11
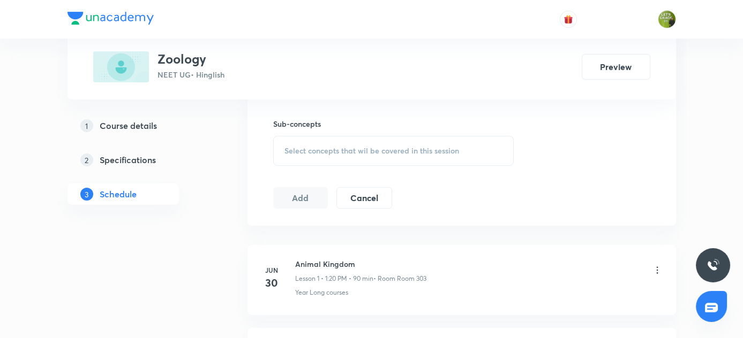
scroll to position [542, 0]
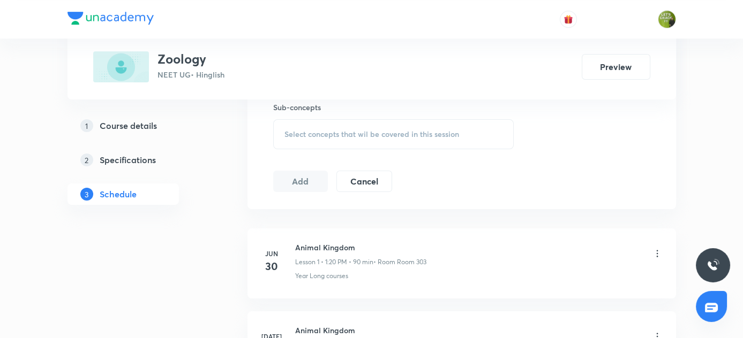
click at [347, 137] on span "Select concepts that wil be covered in this session" at bounding box center [371, 134] width 175 height 9
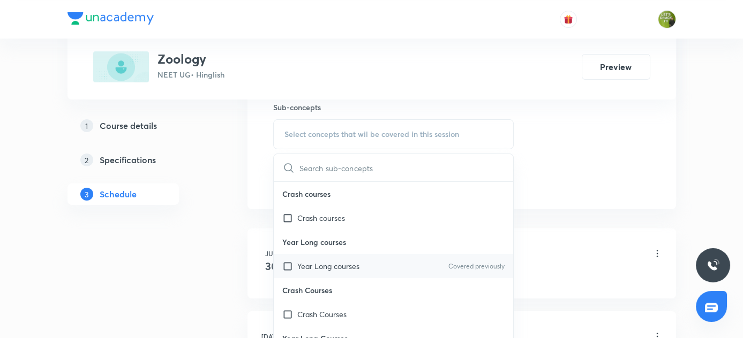
click at [287, 264] on input "checkbox" at bounding box center [289, 266] width 15 height 11
checkbox input "true"
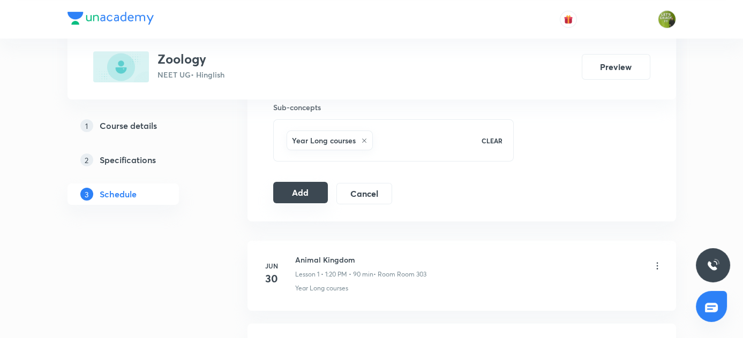
click at [304, 197] on button "Add" at bounding box center [300, 192] width 55 height 21
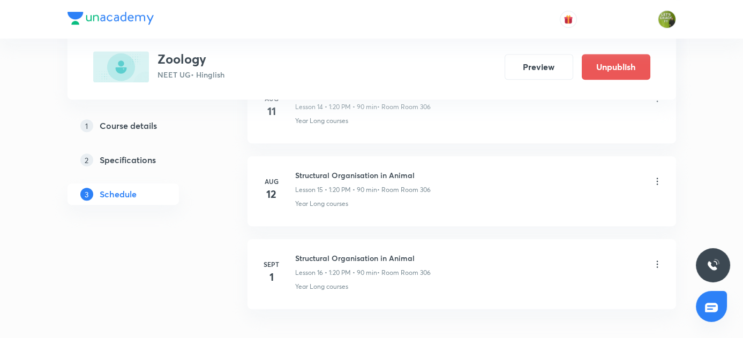
scroll to position [1351, 0]
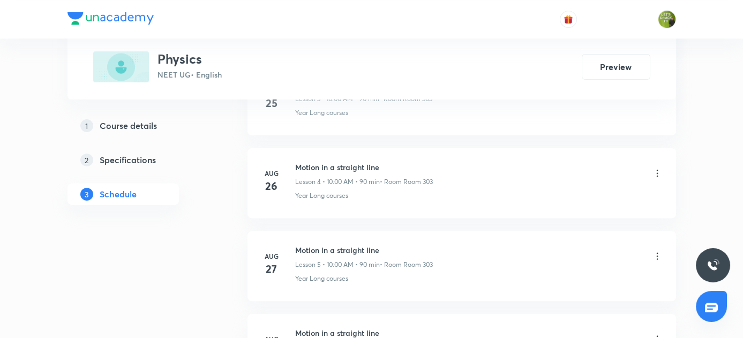
scroll to position [1015, 0]
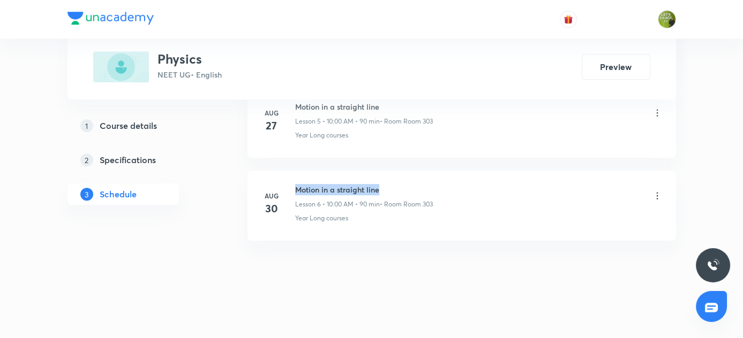
drag, startPoint x: 292, startPoint y: 185, endPoint x: 415, endPoint y: 185, distance: 122.6
click at [415, 185] on div "Aug 30 Motion in a straight line Lesson 6 • 10:00 AM • 90 min • Room Room 303 Y…" at bounding box center [462, 203] width 402 height 39
copy h6 "Motion in a straight line"
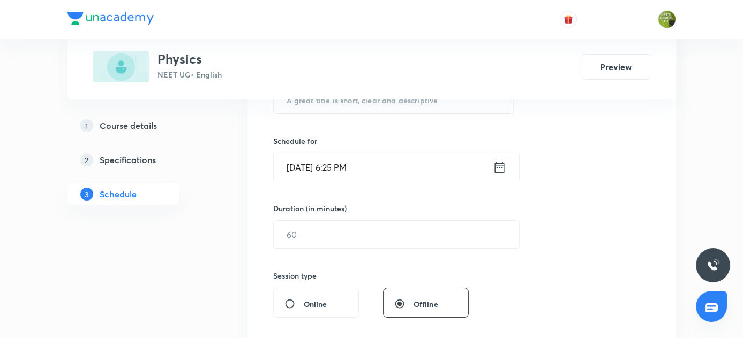
scroll to position [138, 0]
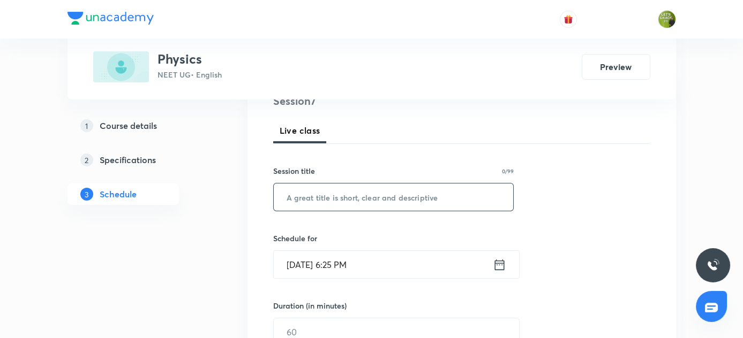
click at [325, 201] on input "text" at bounding box center [394, 197] width 240 height 27
paste input "Motion in a straight line"
type input "Motion in a straight line"
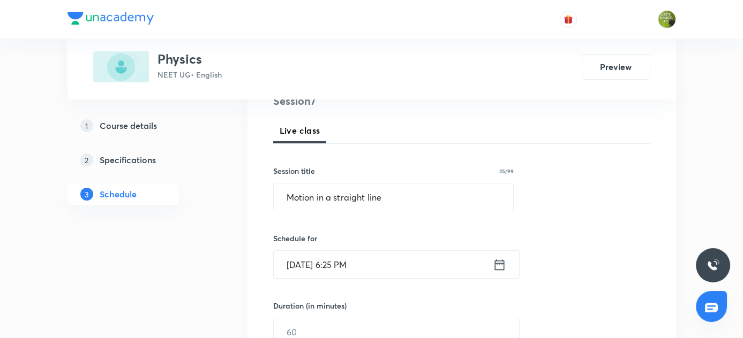
click at [502, 258] on icon at bounding box center [499, 265] width 13 height 15
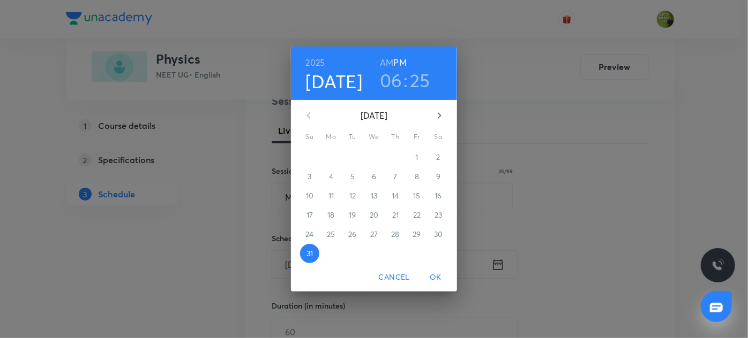
click at [440, 117] on icon "button" at bounding box center [439, 115] width 13 height 13
click at [329, 160] on span "1" at bounding box center [330, 157] width 19 height 11
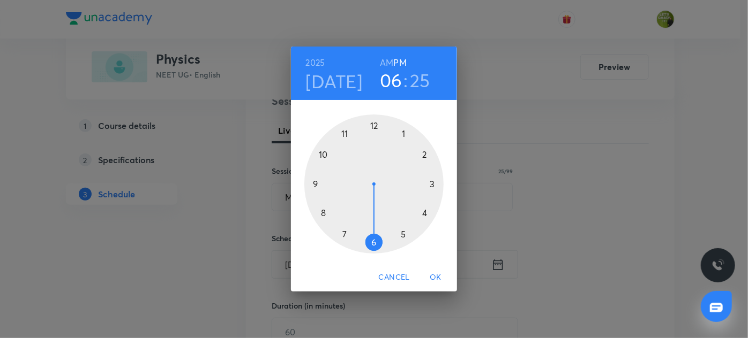
click at [321, 157] on div at bounding box center [373, 184] width 139 height 139
click at [385, 59] on h6 "AM" at bounding box center [386, 62] width 13 height 15
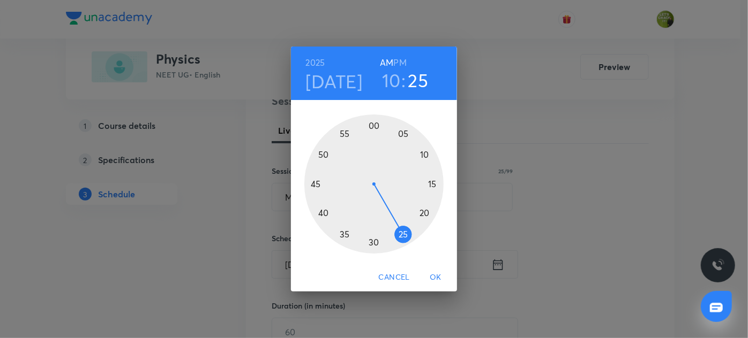
click at [374, 126] on div at bounding box center [373, 184] width 139 height 139
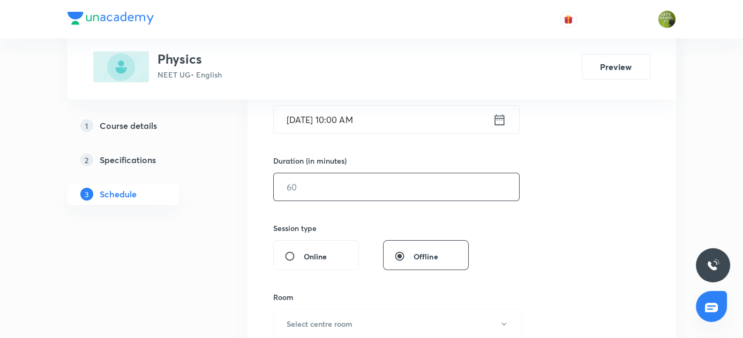
scroll to position [284, 0]
click at [354, 184] on input "text" at bounding box center [396, 185] width 245 height 27
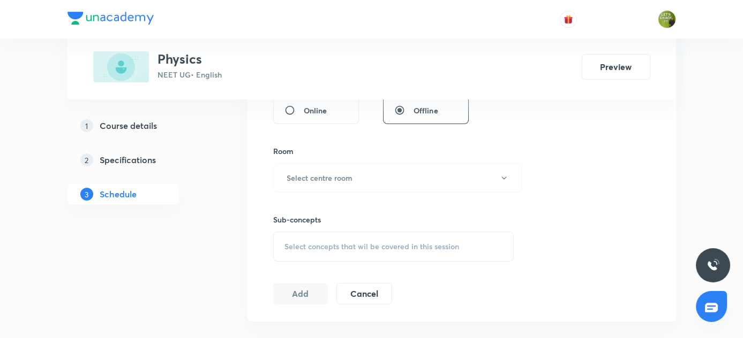
scroll to position [431, 0]
type input "90"
click at [503, 173] on icon "button" at bounding box center [504, 177] width 9 height 9
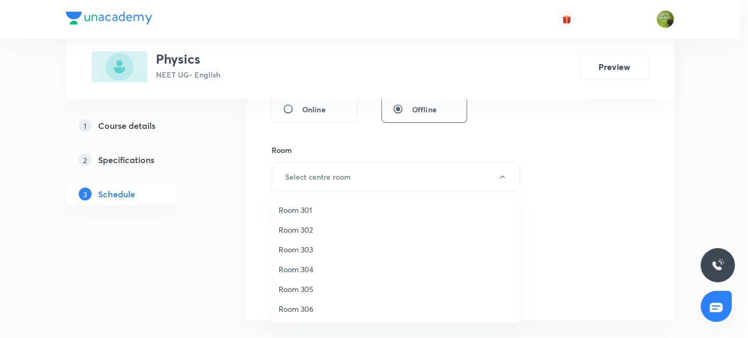
click at [297, 251] on span "Room 303" at bounding box center [396, 249] width 235 height 11
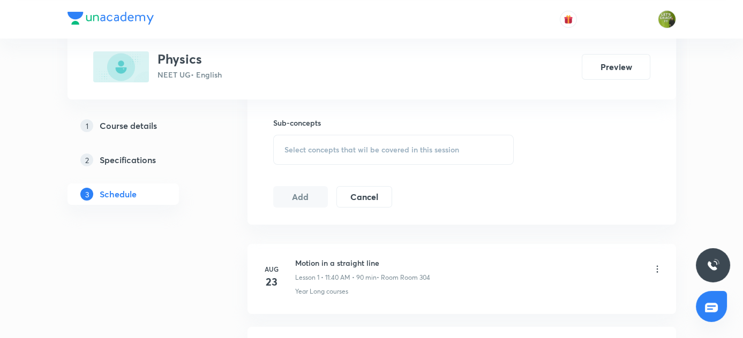
scroll to position [528, 0]
click at [340, 145] on span "Select concepts that wil be covered in this session" at bounding box center [371, 148] width 175 height 9
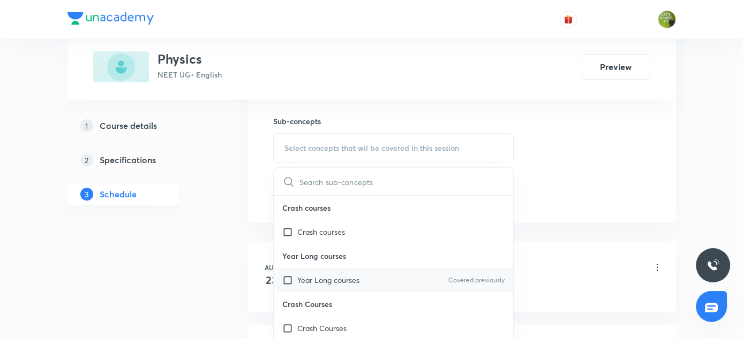
click at [288, 275] on input "checkbox" at bounding box center [289, 280] width 15 height 11
checkbox input "true"
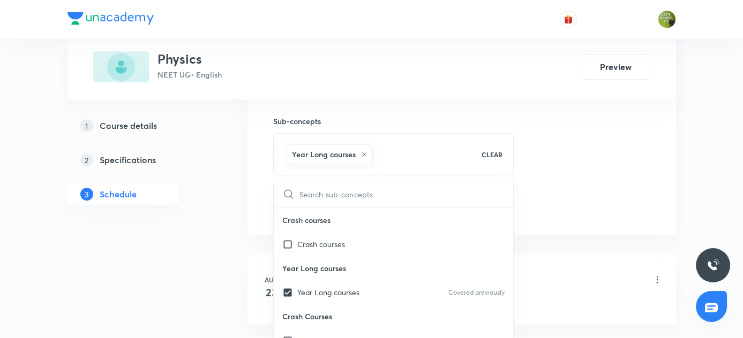
drag, startPoint x: 202, startPoint y: 250, endPoint x: 209, endPoint y: 247, distance: 7.5
click at [203, 250] on div "1 Course details 2 Specifications 3 Schedule" at bounding box center [140, 237] width 146 height 1169
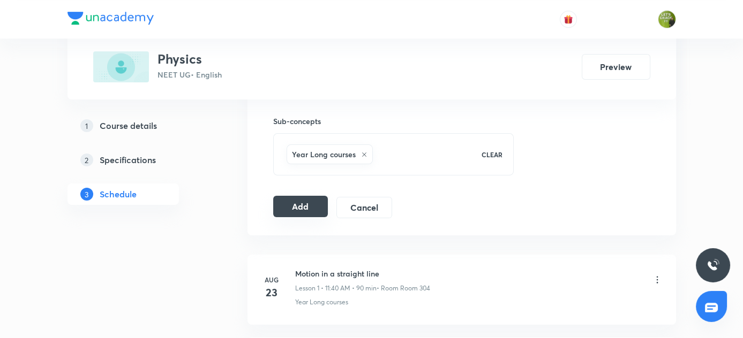
click at [313, 208] on button "Add" at bounding box center [300, 206] width 55 height 21
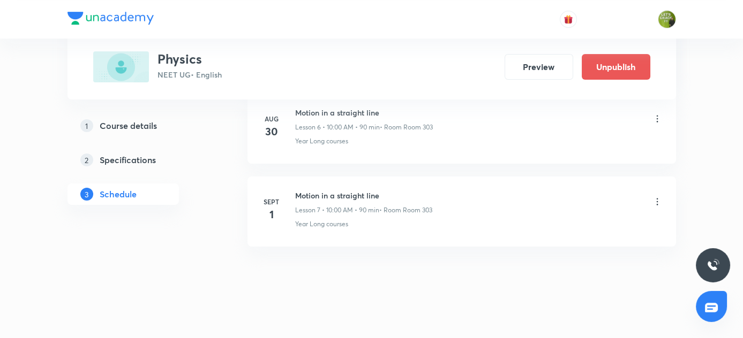
scroll to position [607, 0]
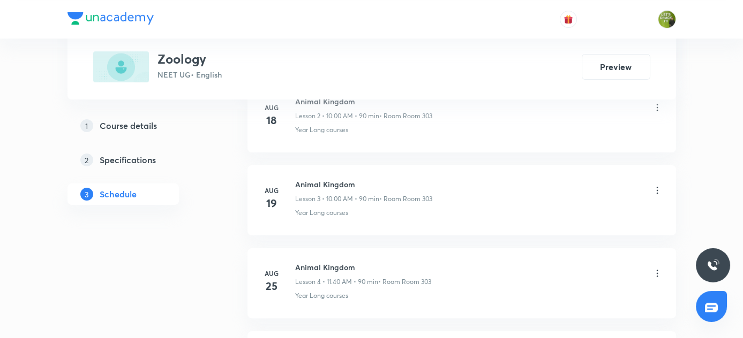
scroll to position [1015, 0]
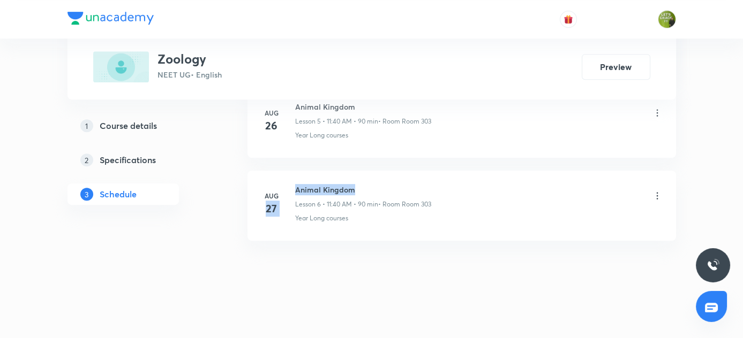
drag, startPoint x: 292, startPoint y: 186, endPoint x: 381, endPoint y: 181, distance: 88.5
click at [381, 184] on div "[DATE] Animal Kingdom Lesson 6 • 11:40 AM • 90 min • Room Room 303 Year Long co…" at bounding box center [462, 203] width 402 height 39
click at [321, 244] on div "[DATE] Animal Kingdom Lesson 1 • 1:20 PM • 90 min • Room Room 303 Year Long cou…" at bounding box center [461, 2] width 428 height 502
drag, startPoint x: 295, startPoint y: 185, endPoint x: 384, endPoint y: 184, distance: 88.9
click at [384, 184] on h6 "Animal Kingdom" at bounding box center [363, 189] width 136 height 11
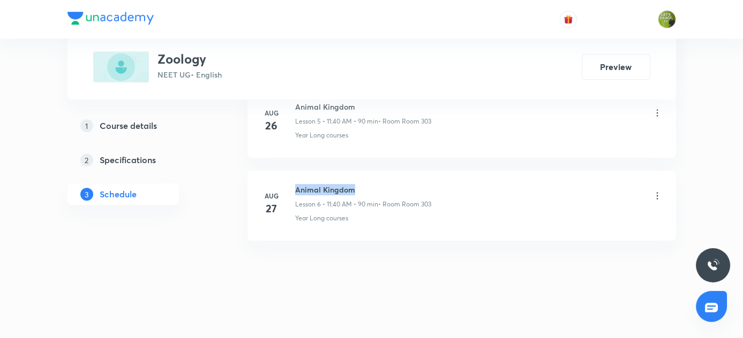
copy h6 "Animal Kingdom"
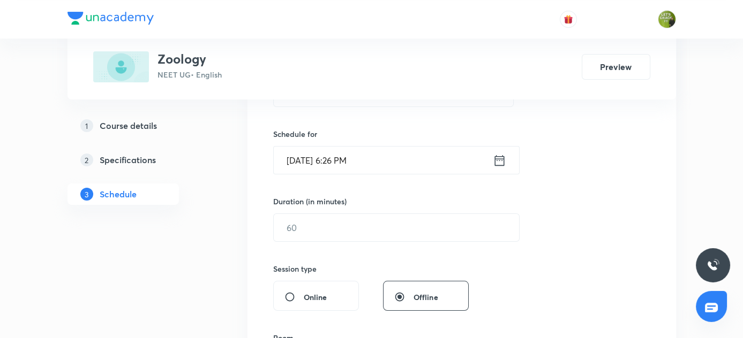
scroll to position [138, 0]
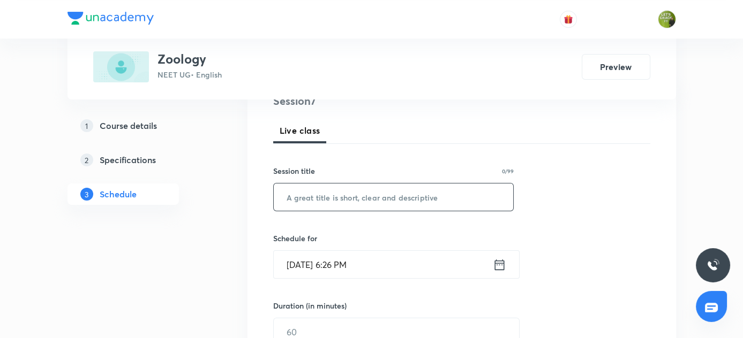
click at [339, 194] on input "text" at bounding box center [394, 197] width 240 height 27
paste input "Animal Kingdom"
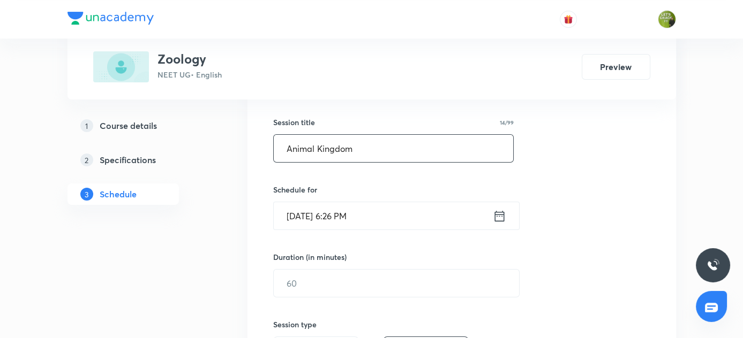
type input "Animal Kingdom"
click at [503, 215] on icon at bounding box center [499, 216] width 13 height 15
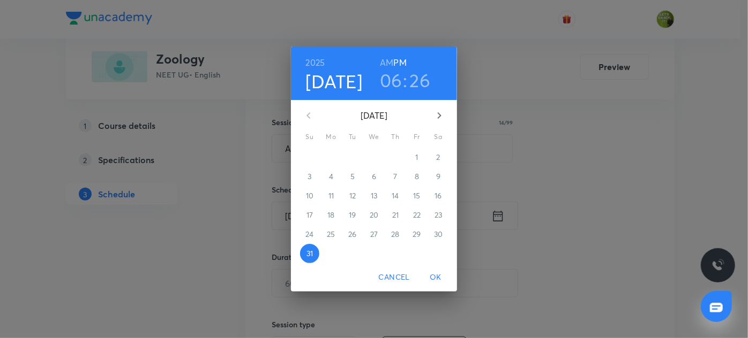
click at [435, 115] on icon "button" at bounding box center [439, 115] width 13 height 13
click at [331, 154] on p "1" at bounding box center [330, 157] width 3 height 11
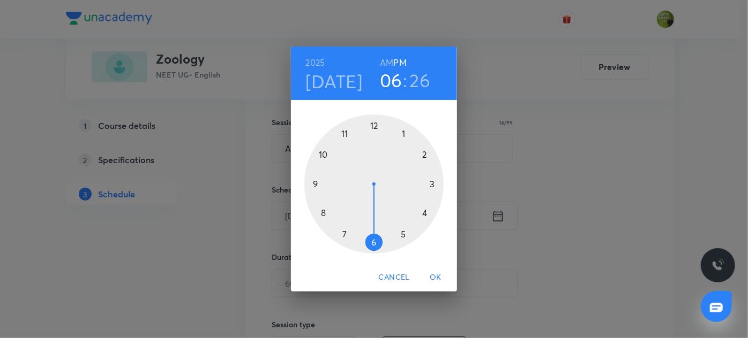
click at [344, 134] on div at bounding box center [373, 184] width 139 height 139
click at [322, 214] on div at bounding box center [373, 184] width 139 height 139
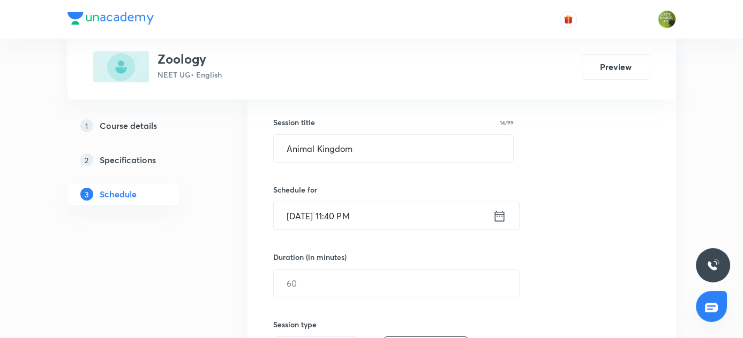
click at [495, 216] on icon at bounding box center [499, 216] width 13 height 15
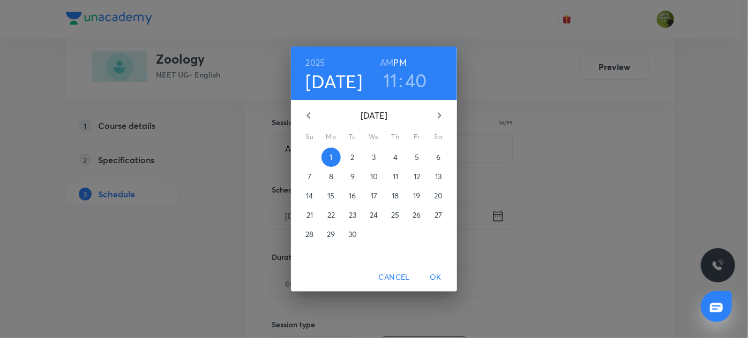
click at [387, 61] on h6 "AM" at bounding box center [386, 62] width 13 height 15
click at [438, 273] on span "OK" at bounding box center [436, 277] width 26 height 13
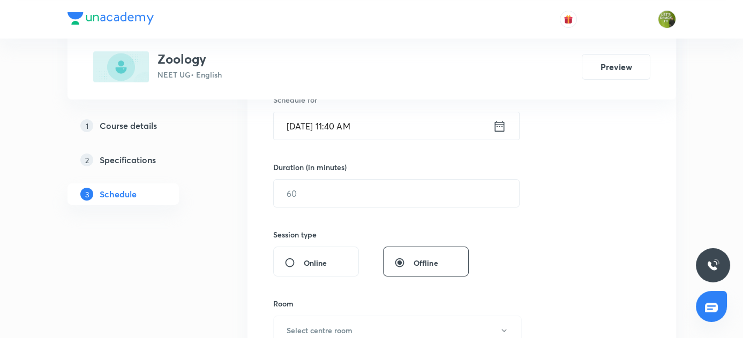
scroll to position [284, 0]
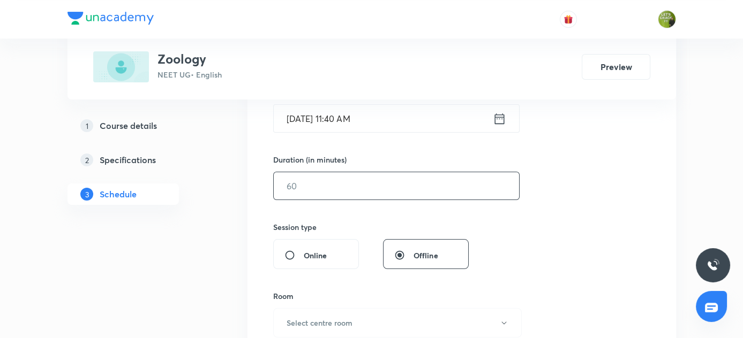
click at [335, 182] on input "text" at bounding box center [396, 185] width 245 height 27
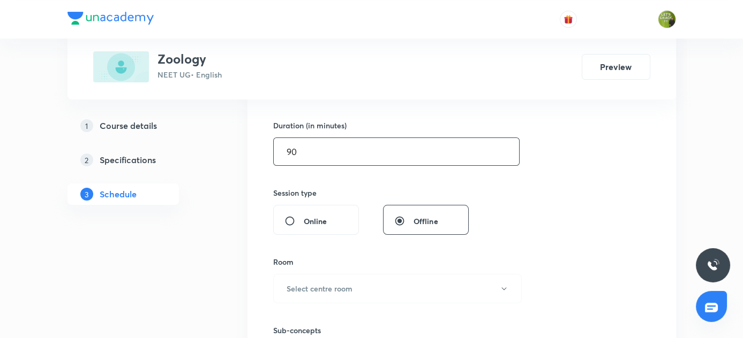
scroll to position [431, 0]
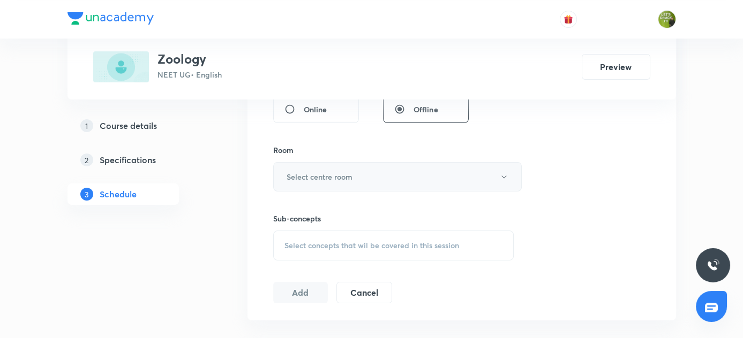
type input "90"
click at [502, 173] on icon "button" at bounding box center [504, 177] width 9 height 9
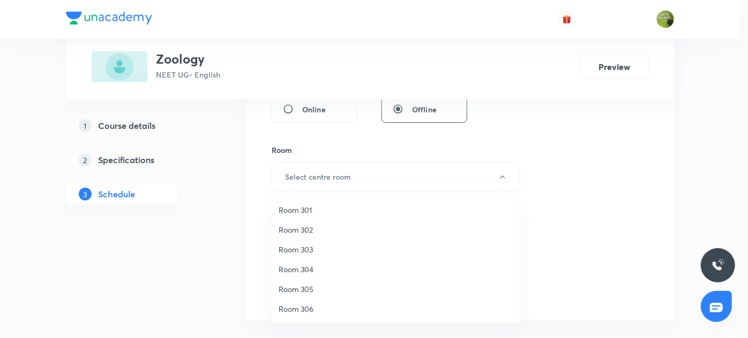
click at [311, 246] on span "Room 303" at bounding box center [396, 249] width 235 height 11
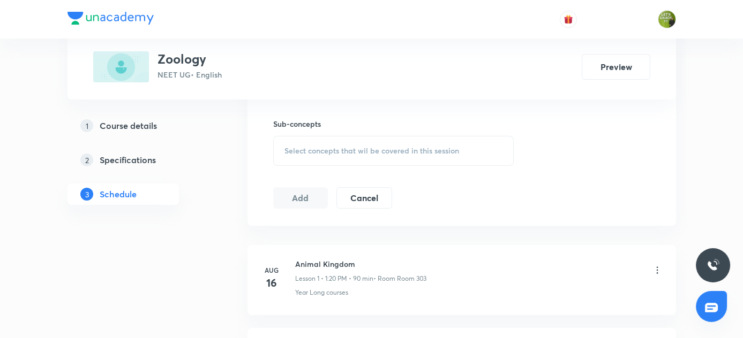
scroll to position [528, 0]
click at [310, 145] on span "Select concepts that wil be covered in this session" at bounding box center [371, 148] width 175 height 9
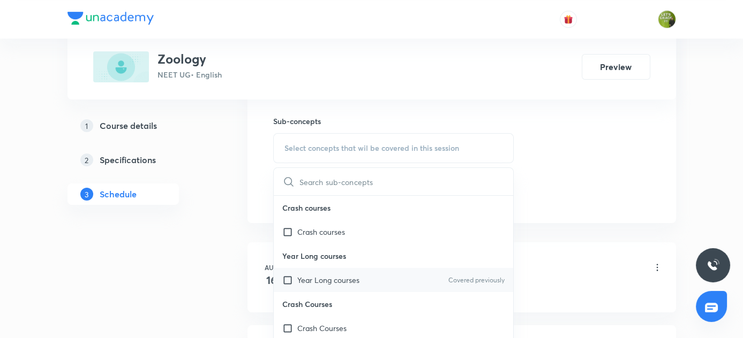
click at [285, 277] on input "checkbox" at bounding box center [289, 280] width 15 height 11
checkbox input "true"
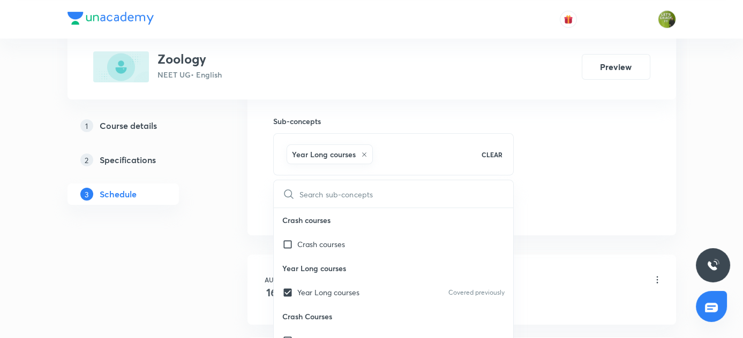
click at [198, 259] on div "1 Course details 2 Specifications 3 Schedule" at bounding box center [140, 237] width 146 height 1169
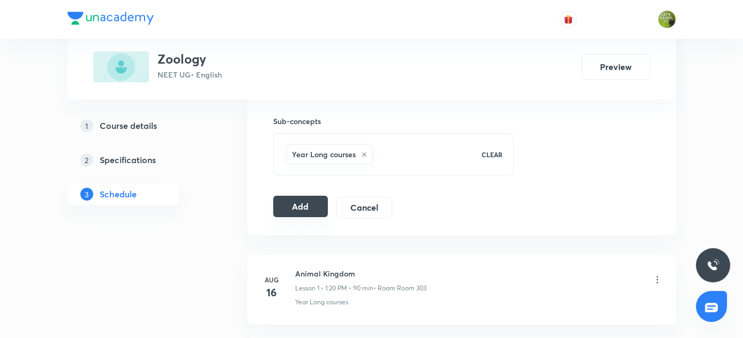
click at [288, 209] on button "Add" at bounding box center [300, 206] width 55 height 21
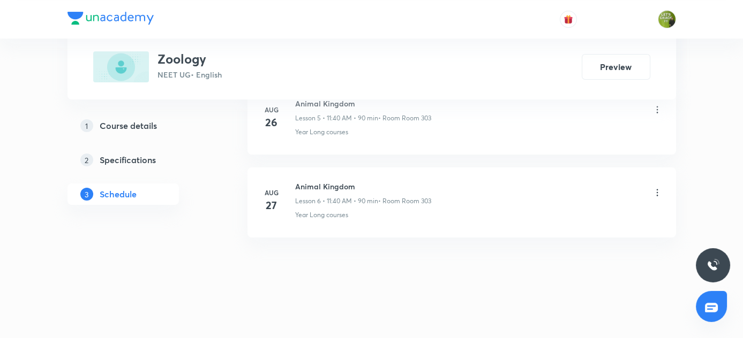
scroll to position [524, 0]
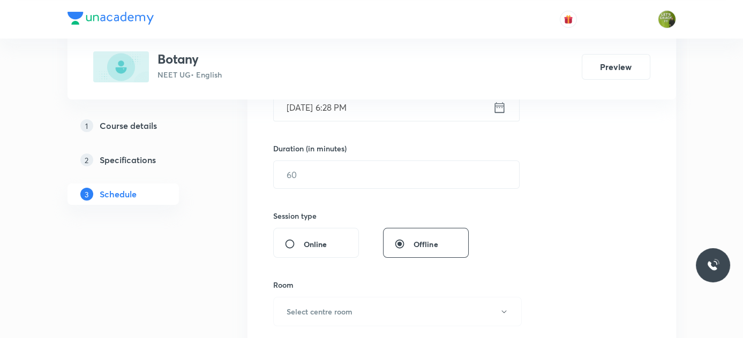
scroll to position [849, 0]
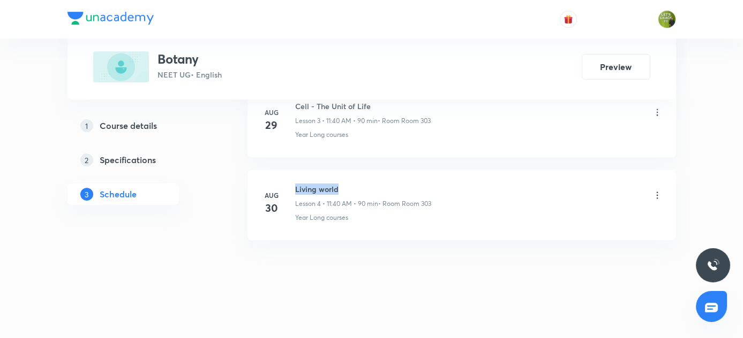
drag, startPoint x: 294, startPoint y: 184, endPoint x: 360, endPoint y: 184, distance: 66.4
click at [360, 184] on h6 "Living world" at bounding box center [363, 189] width 136 height 11
copy h6 "Living world"
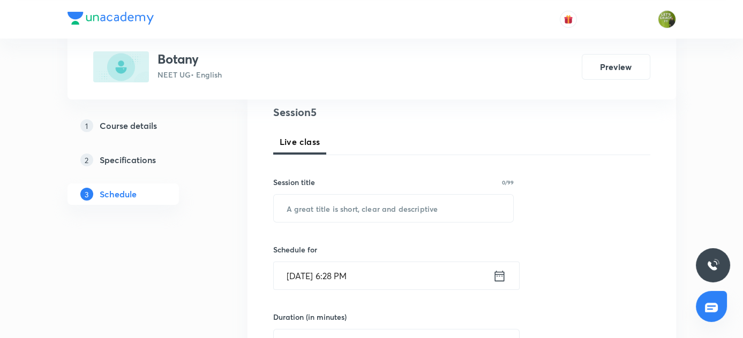
scroll to position [119, 0]
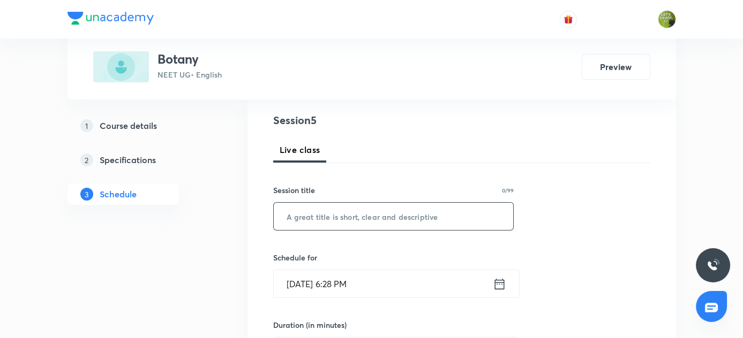
click at [304, 214] on input "text" at bounding box center [394, 216] width 240 height 27
paste input "Living world"
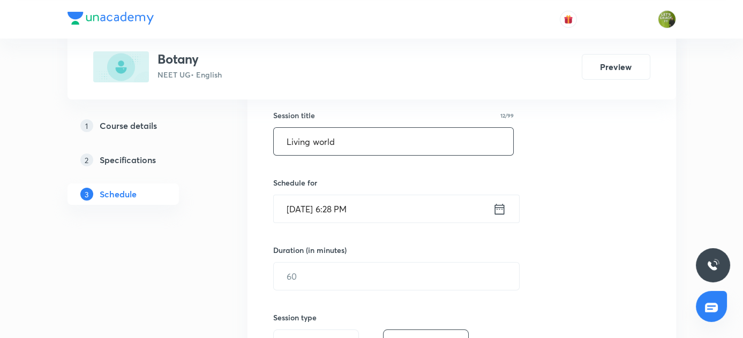
scroll to position [194, 0]
type input "Living world"
click at [500, 208] on icon at bounding box center [499, 208] width 13 height 15
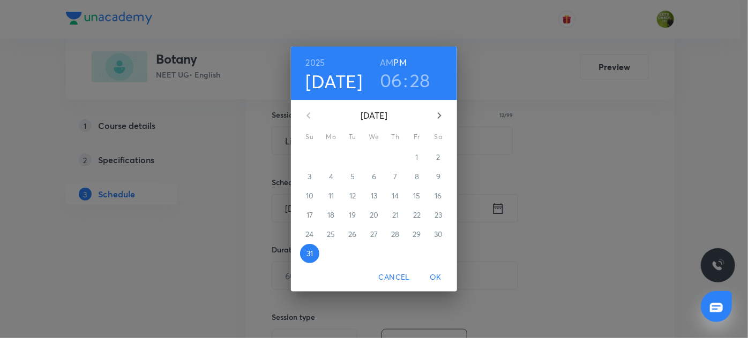
click at [439, 121] on icon "button" at bounding box center [439, 115] width 13 height 13
click at [330, 156] on p "1" at bounding box center [330, 157] width 3 height 11
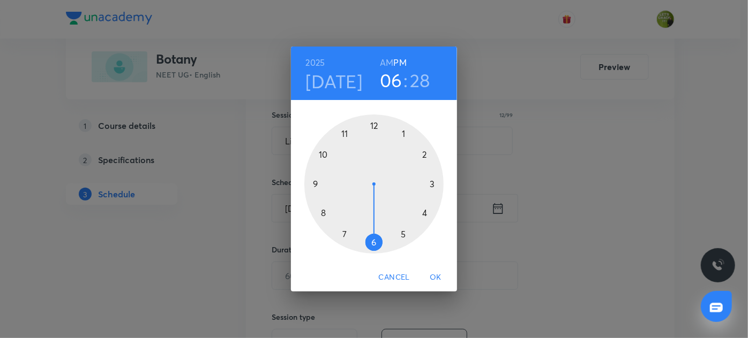
click at [404, 134] on div at bounding box center [373, 184] width 139 height 139
click at [424, 214] on div at bounding box center [373, 184] width 139 height 139
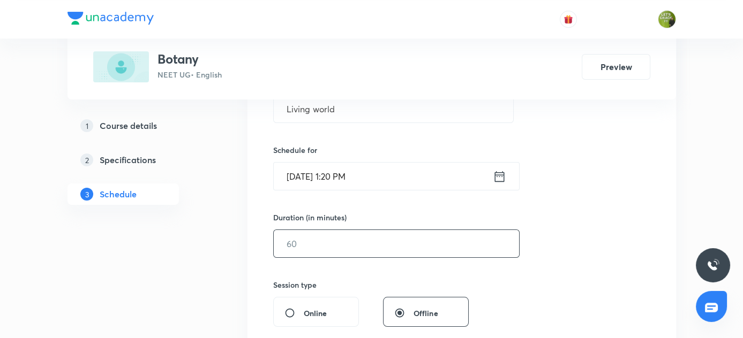
scroll to position [243, 0]
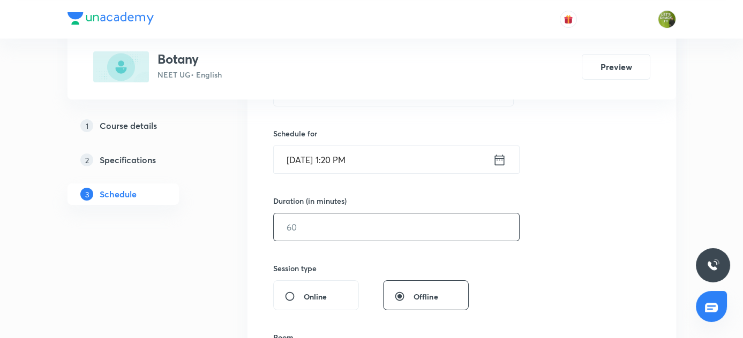
click at [363, 222] on input "text" at bounding box center [396, 227] width 245 height 27
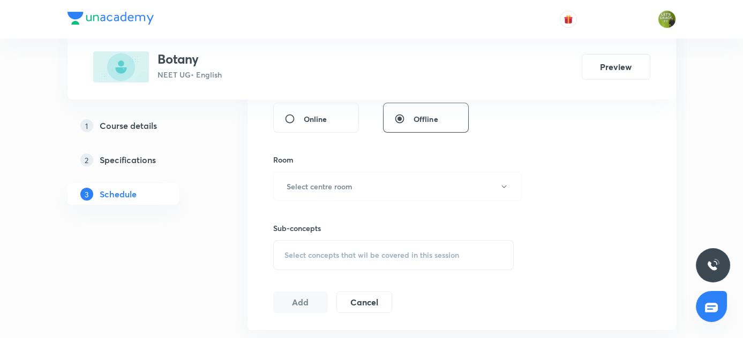
scroll to position [438, 0]
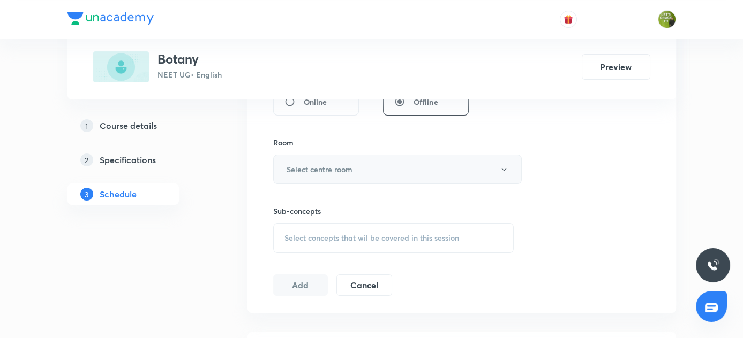
type input "90"
click at [502, 167] on icon "button" at bounding box center [504, 169] width 9 height 9
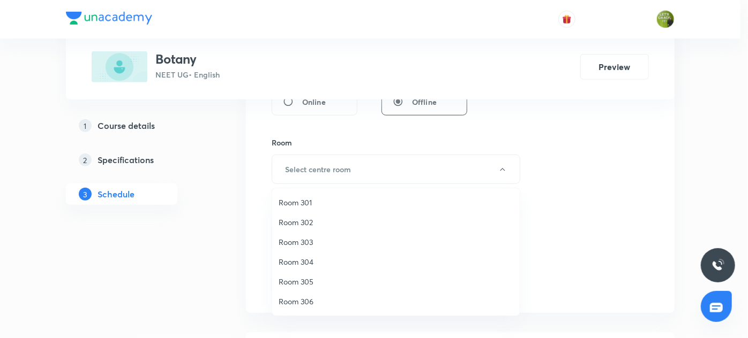
click at [307, 240] on span "Room 303" at bounding box center [396, 242] width 235 height 11
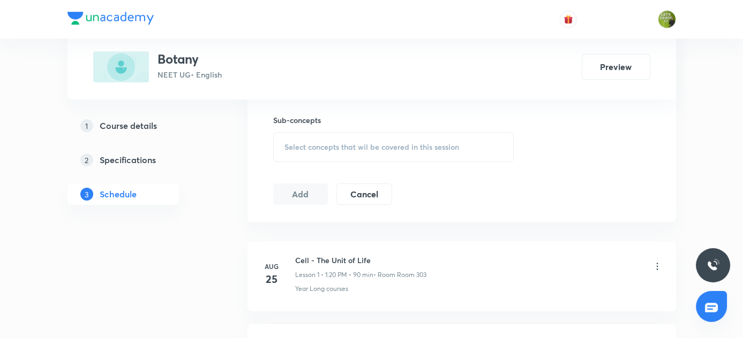
scroll to position [536, 0]
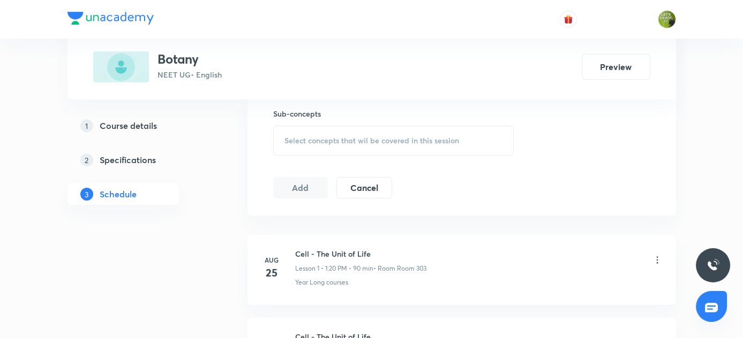
click at [335, 142] on span "Select concepts that wil be covered in this session" at bounding box center [371, 141] width 175 height 9
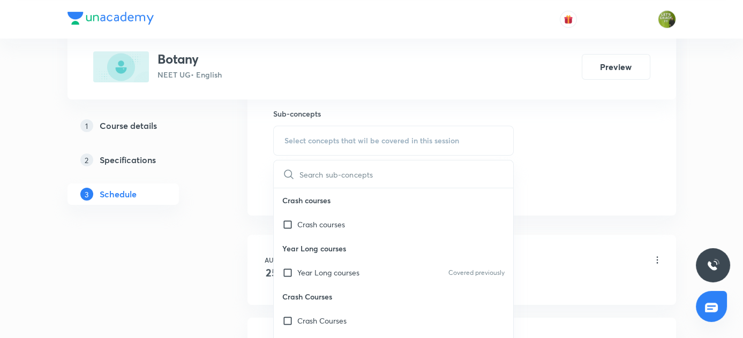
drag, startPoint x: 287, startPoint y: 269, endPoint x: 245, endPoint y: 265, distance: 41.5
click at [285, 269] on input "checkbox" at bounding box center [289, 272] width 15 height 11
checkbox input "true"
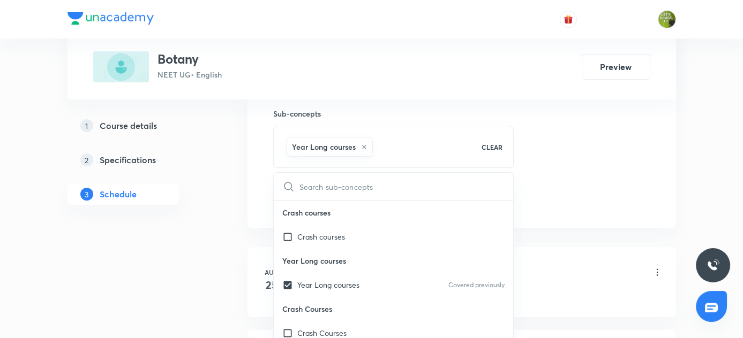
click at [214, 252] on div "Plus Courses Botany NEET UG • English Preview 1 Course details 2 Specifications…" at bounding box center [371, 86] width 608 height 1124
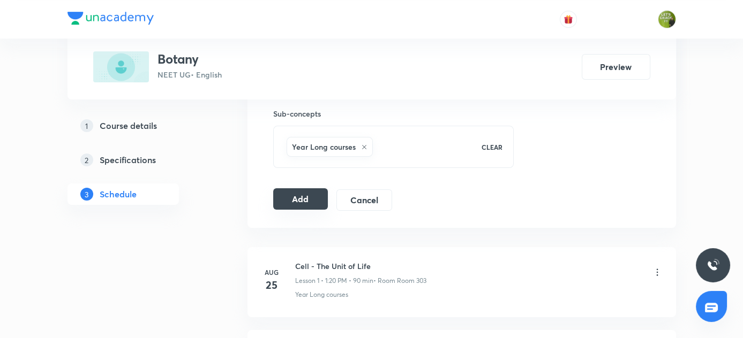
click at [312, 197] on button "Add" at bounding box center [300, 199] width 55 height 21
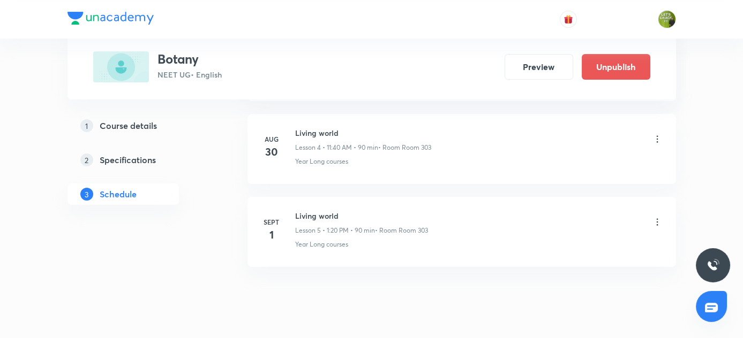
scroll to position [441, 0]
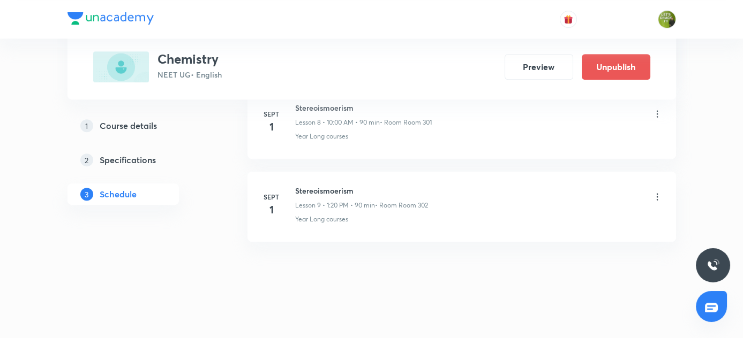
scroll to position [1214, 0]
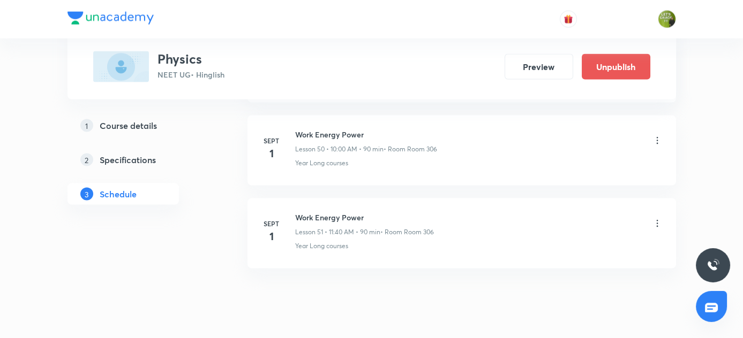
scroll to position [4737, 0]
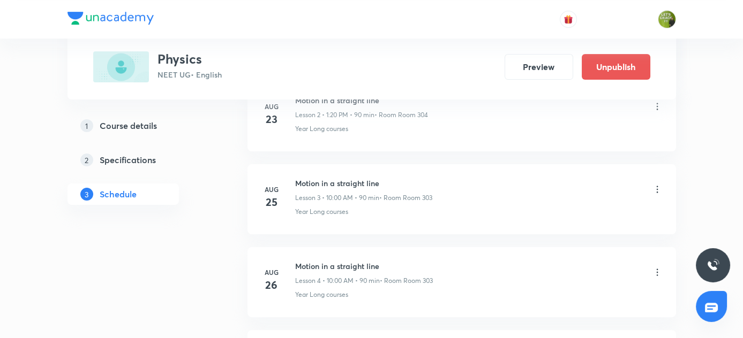
scroll to position [1097, 0]
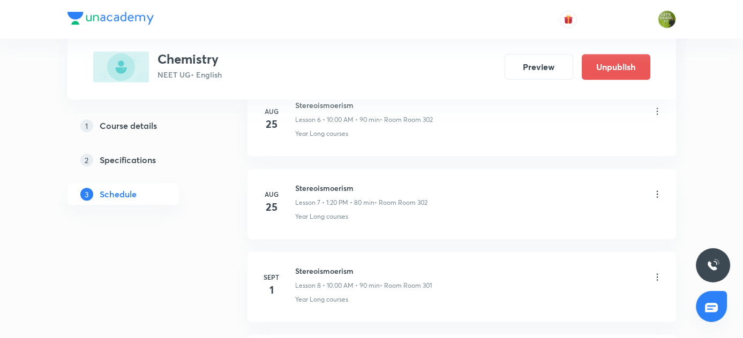
scroll to position [1263, 0]
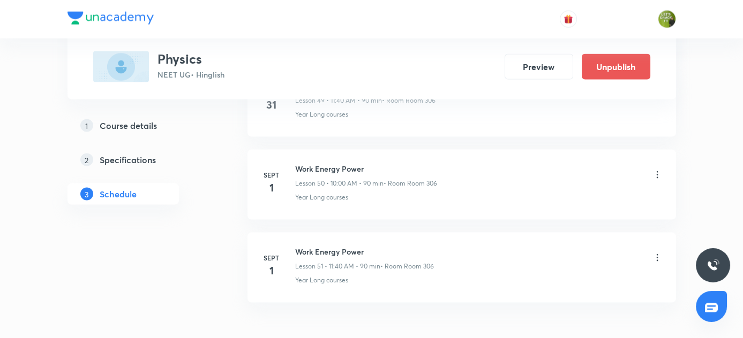
scroll to position [4737, 0]
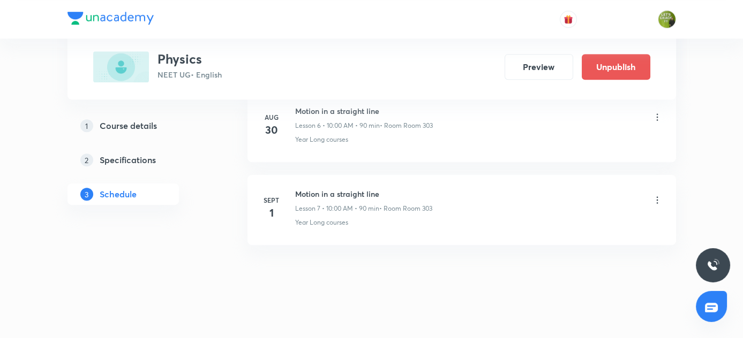
scroll to position [1097, 0]
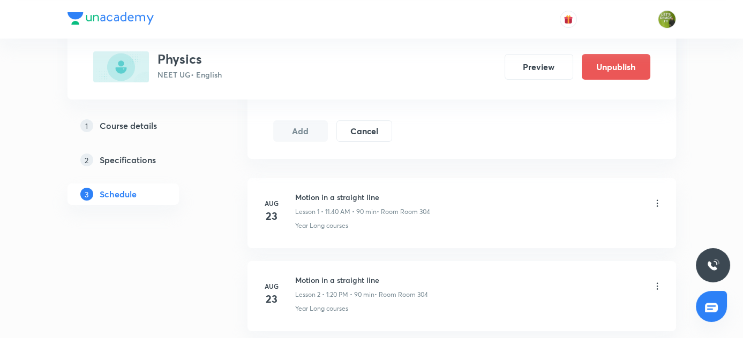
scroll to position [1097, 0]
